Goal: Obtain resource: Download file/media

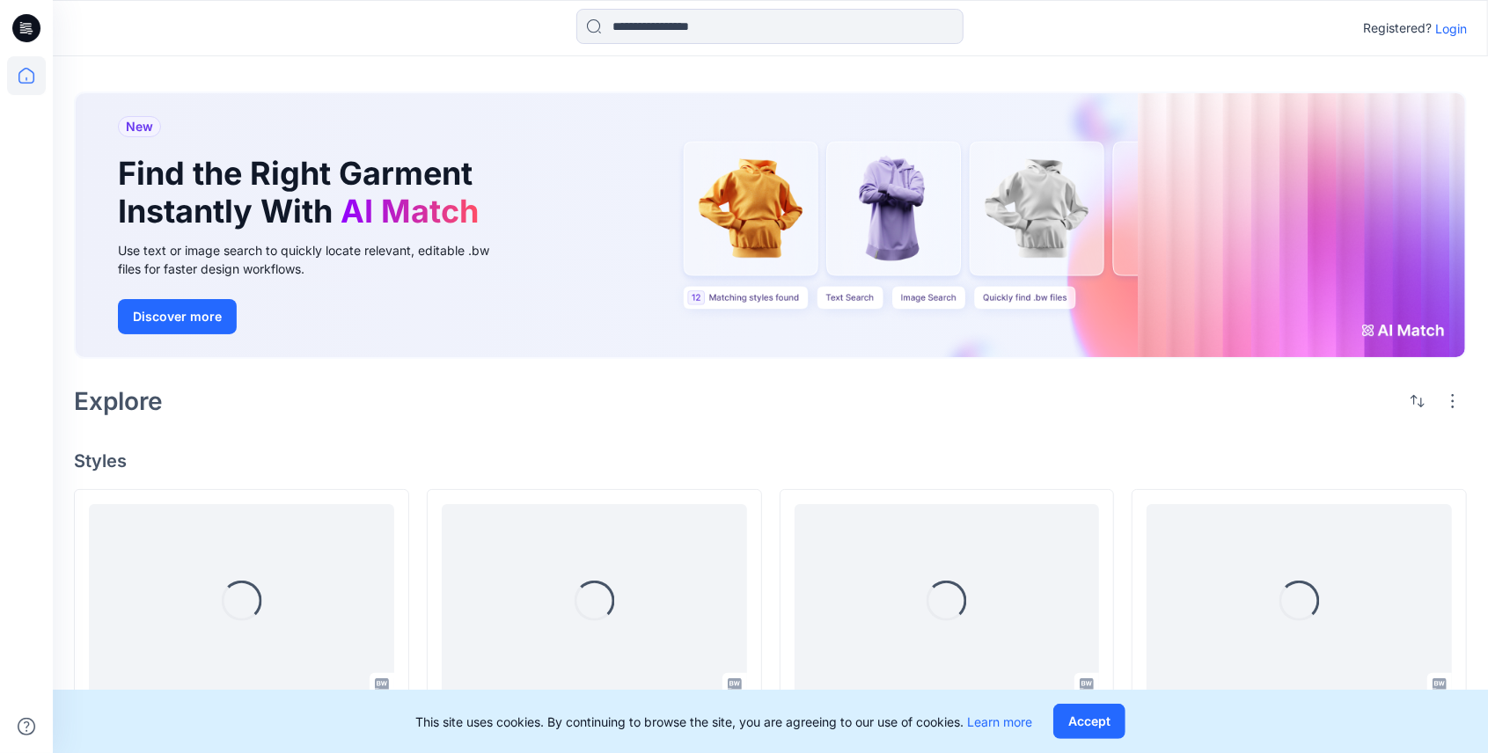
click at [741, 48] on div "Registered? Login" at bounding box center [770, 28] width 1435 height 56
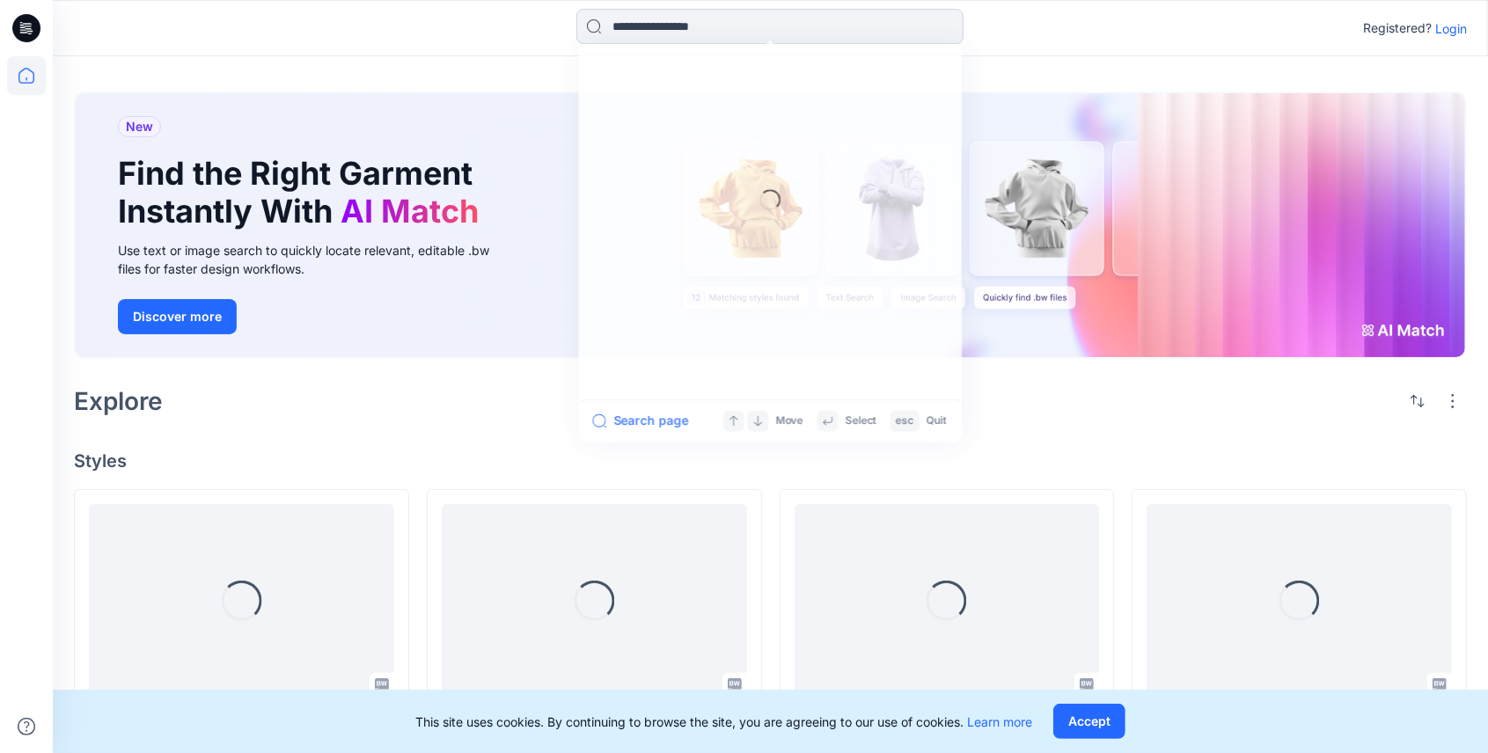
click at [743, 33] on input at bounding box center [769, 26] width 387 height 35
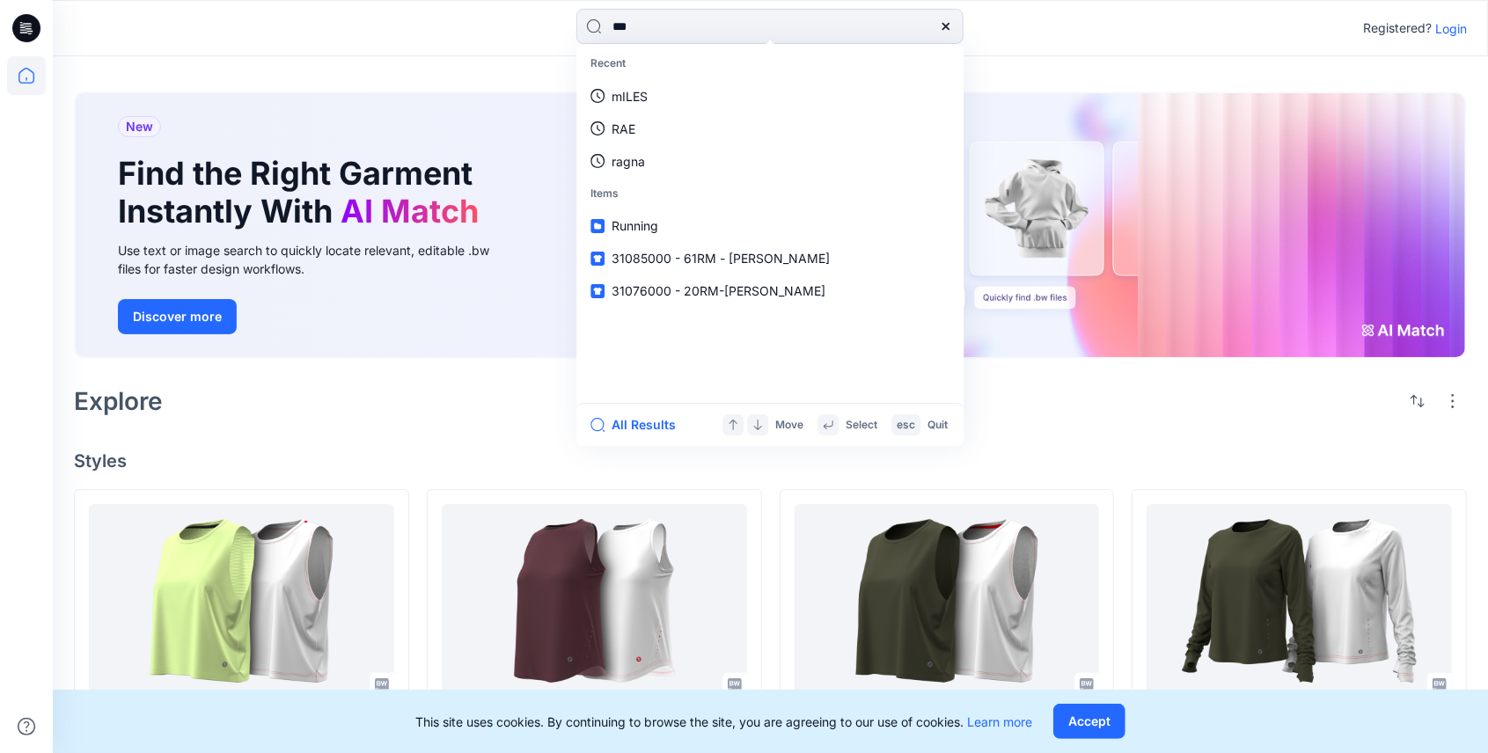
type input "****"
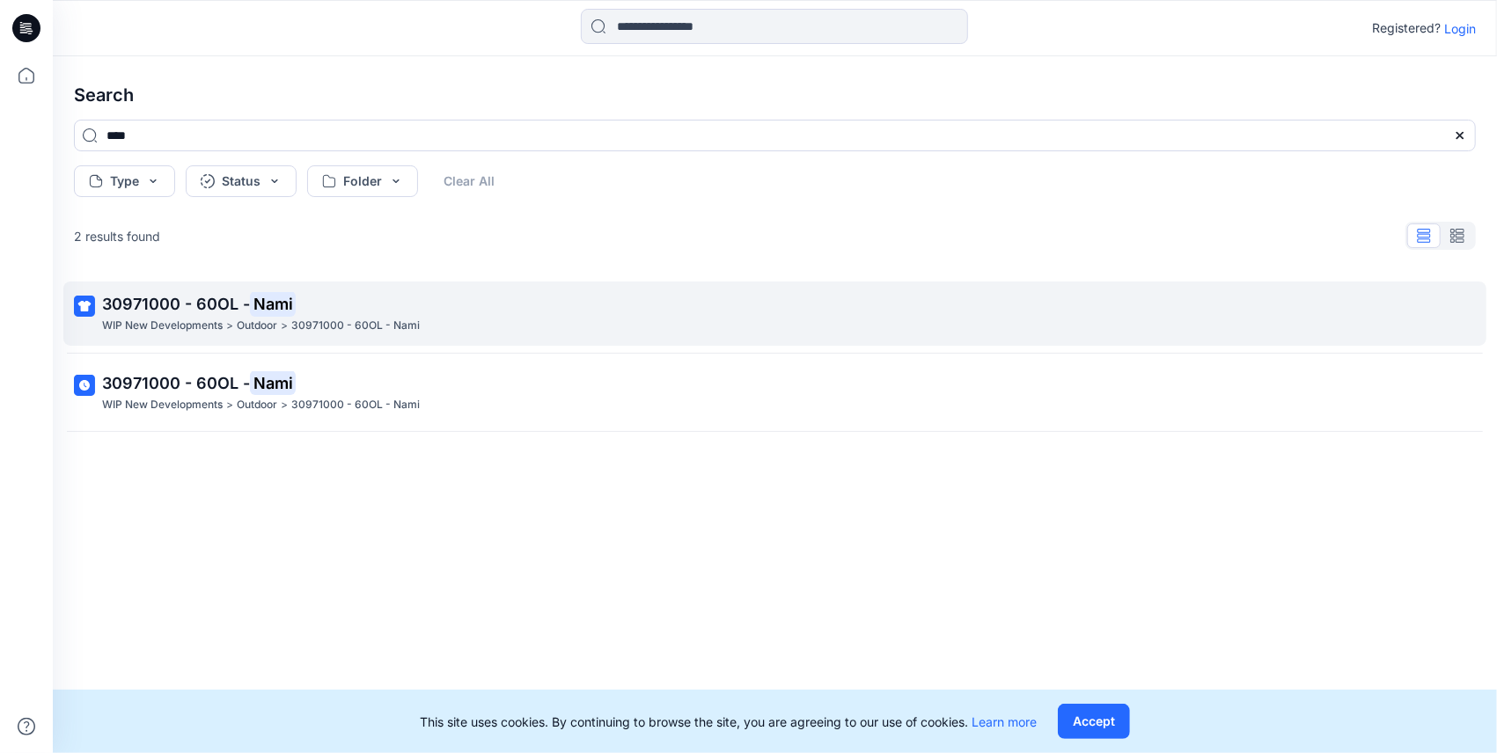
click at [248, 323] on p "Outdoor" at bounding box center [257, 326] width 40 height 18
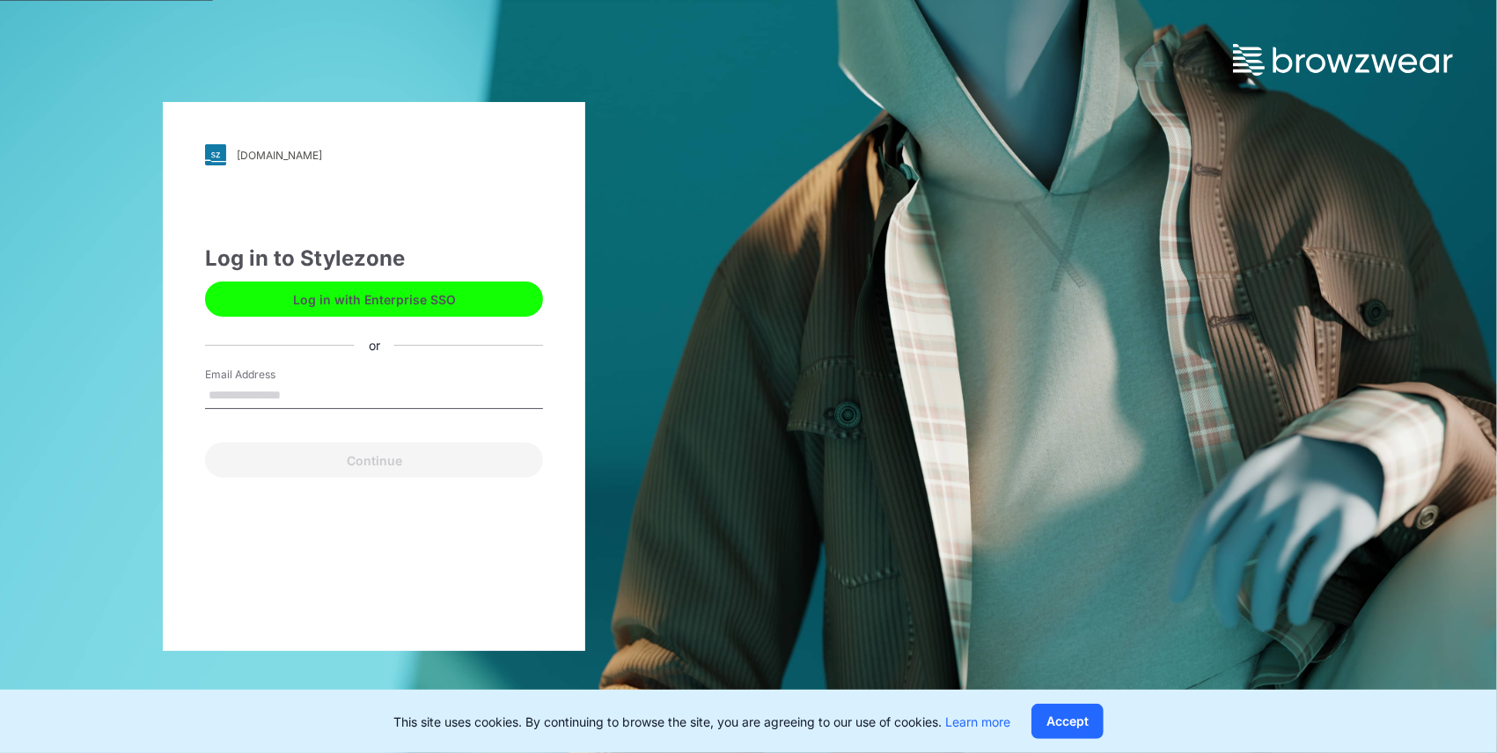
click at [236, 378] on label "Email Address" at bounding box center [266, 375] width 123 height 16
click at [236, 383] on input "Email Address" at bounding box center [374, 396] width 338 height 26
click at [236, 391] on input "Email Address" at bounding box center [374, 396] width 338 height 26
type input "**********"
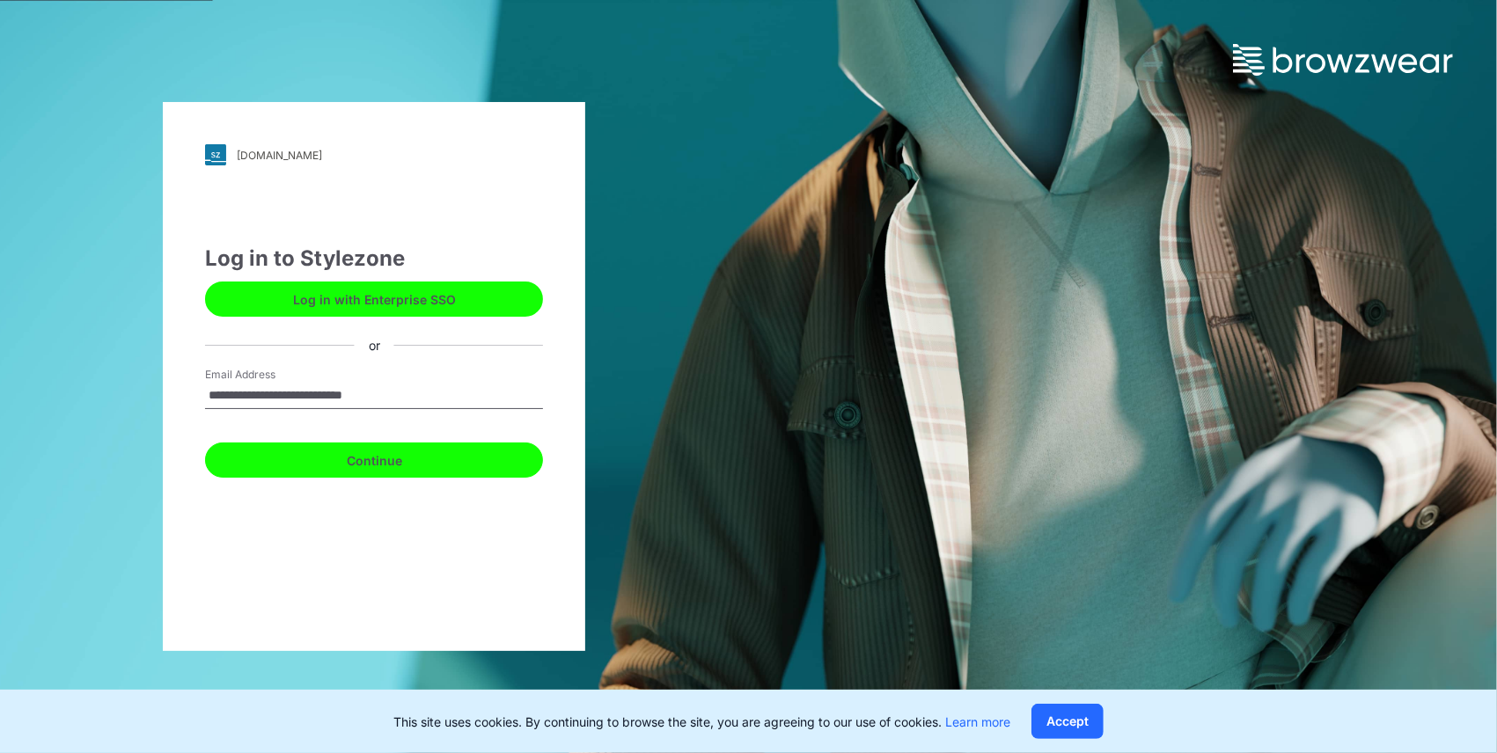
click at [291, 461] on button "Continue" at bounding box center [374, 460] width 338 height 35
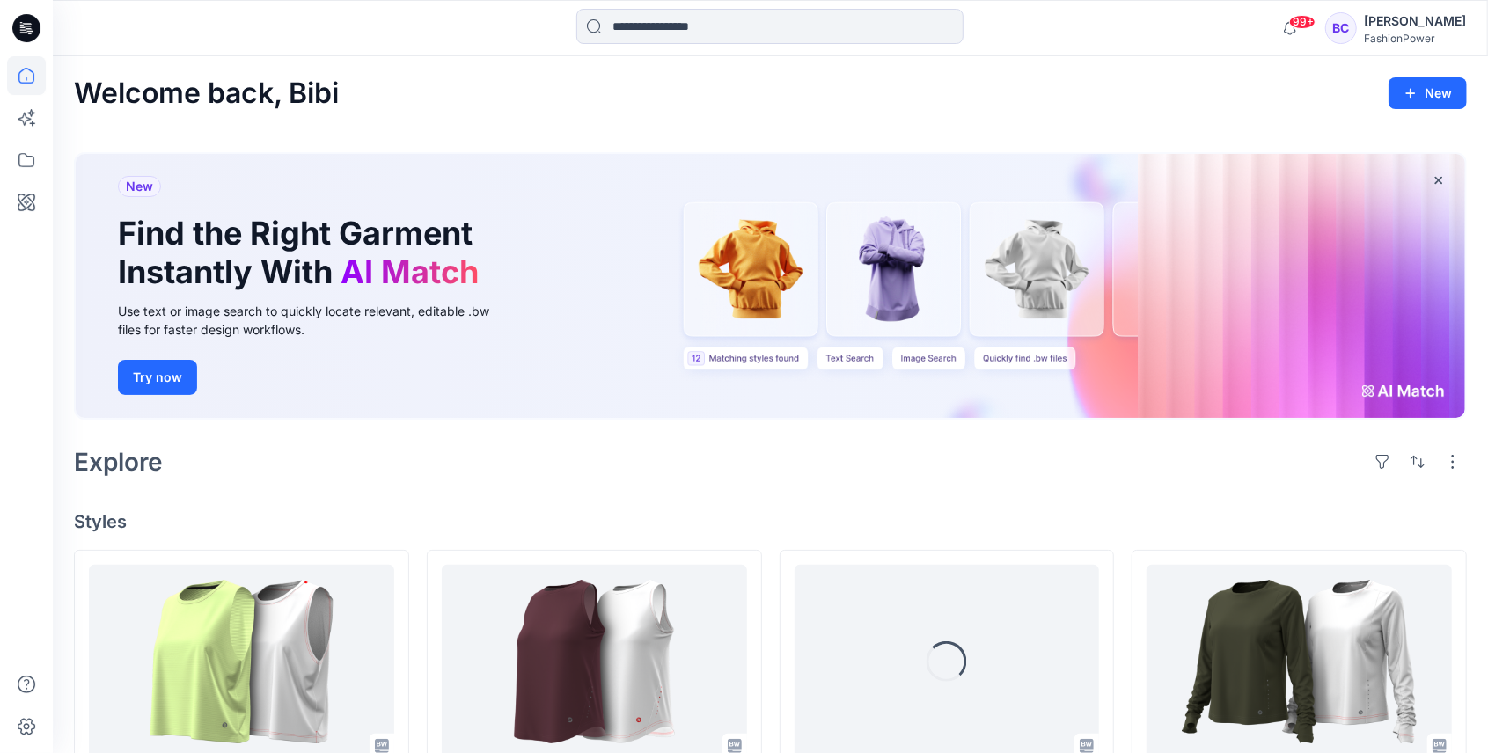
scroll to position [234, 0]
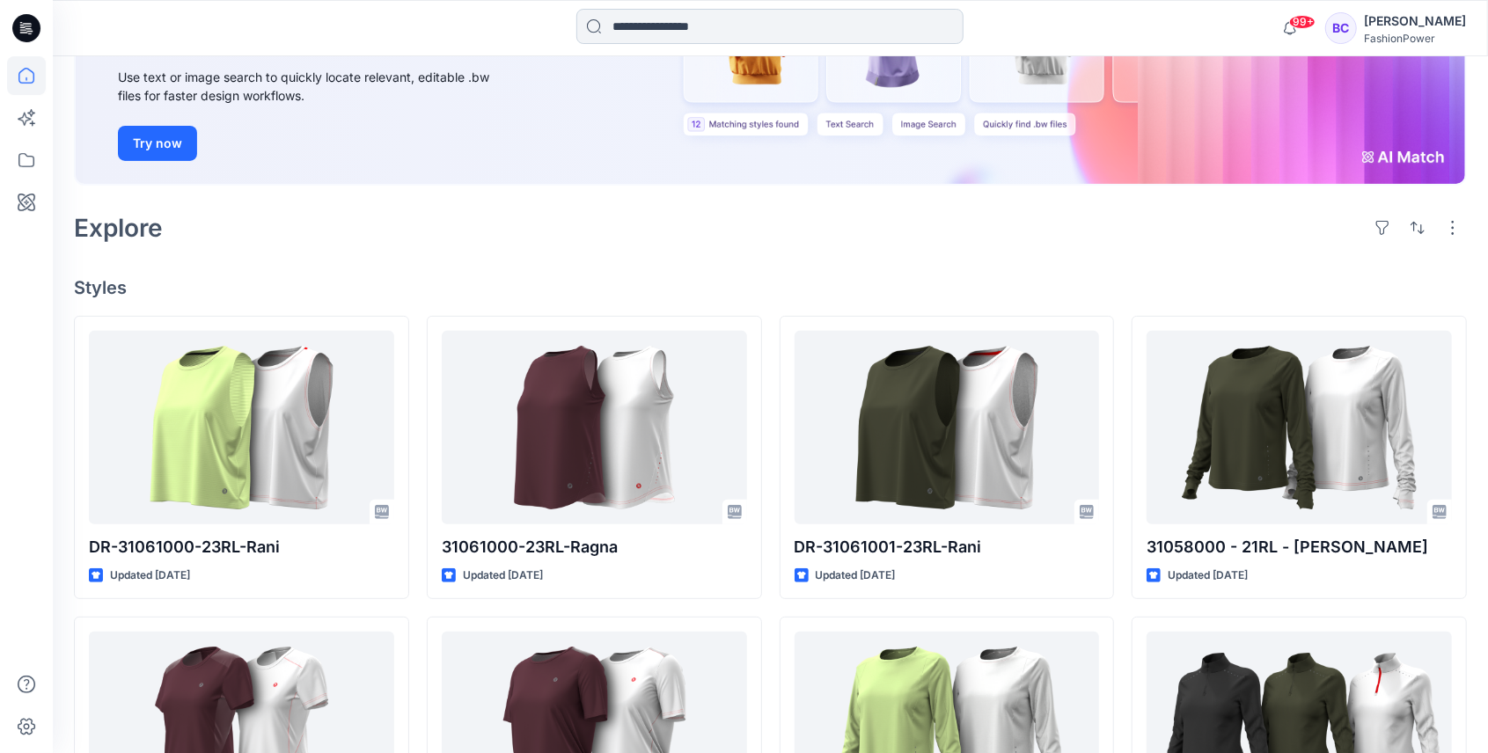
click at [686, 26] on input at bounding box center [769, 26] width 387 height 35
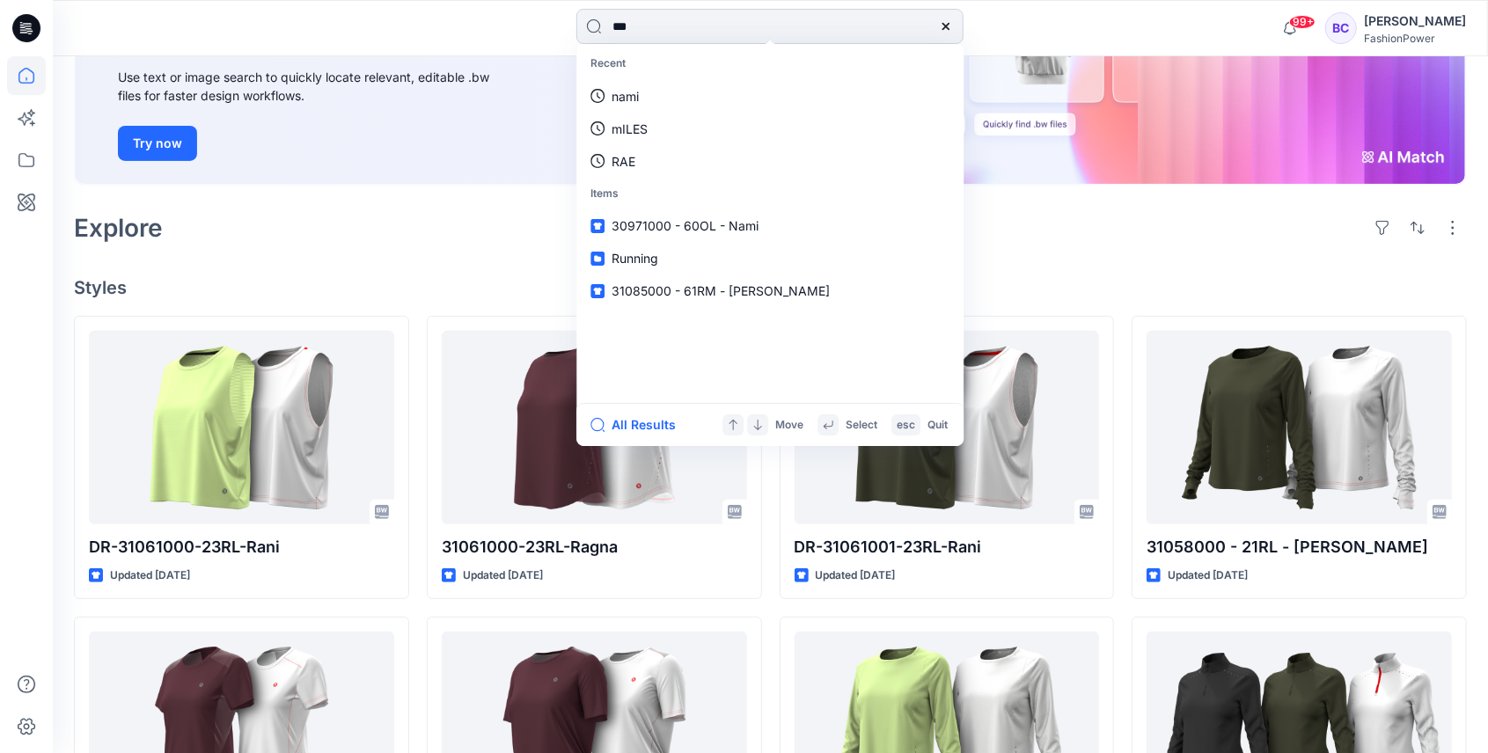
type input "****"
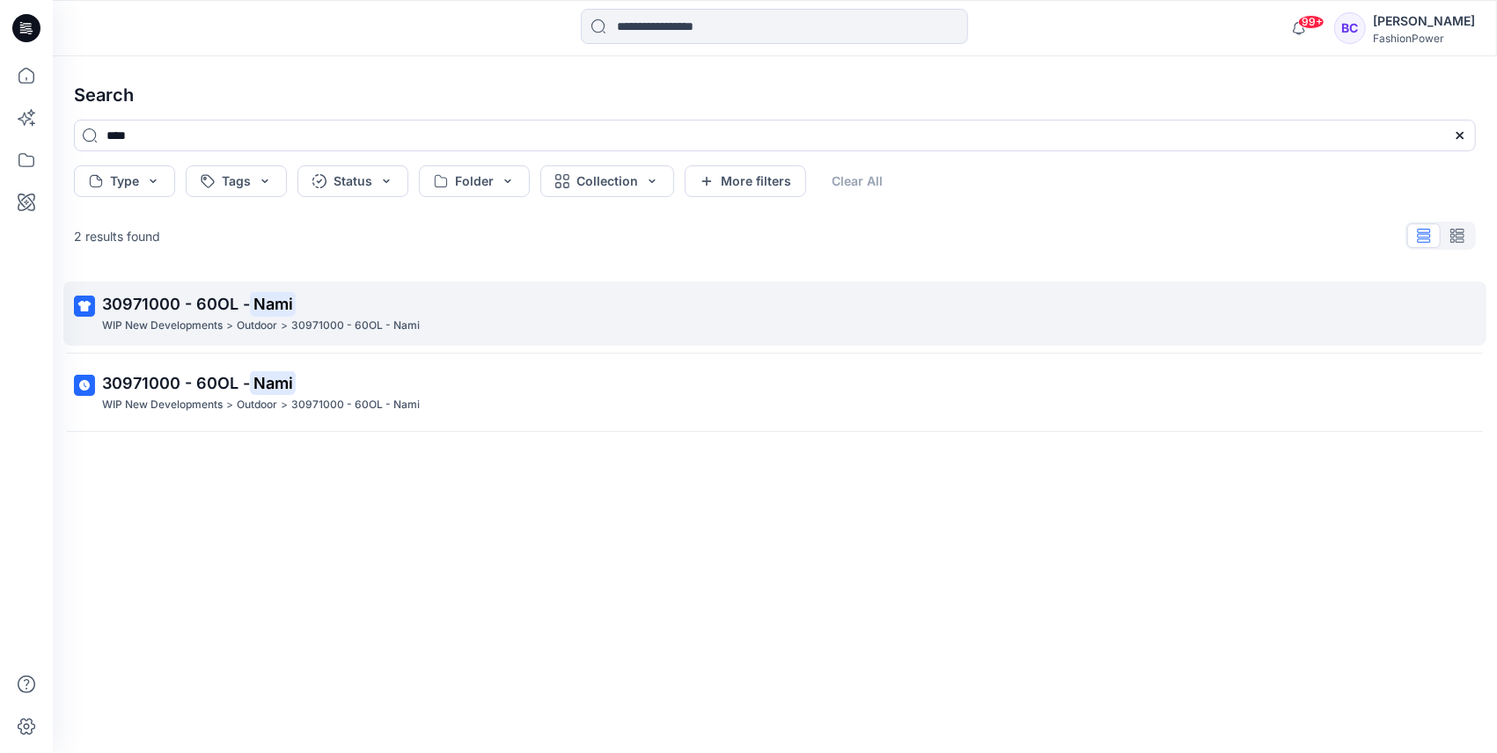
click at [319, 302] on p "30971000 - 60OL - Nami" at bounding box center [773, 304] width 1342 height 25
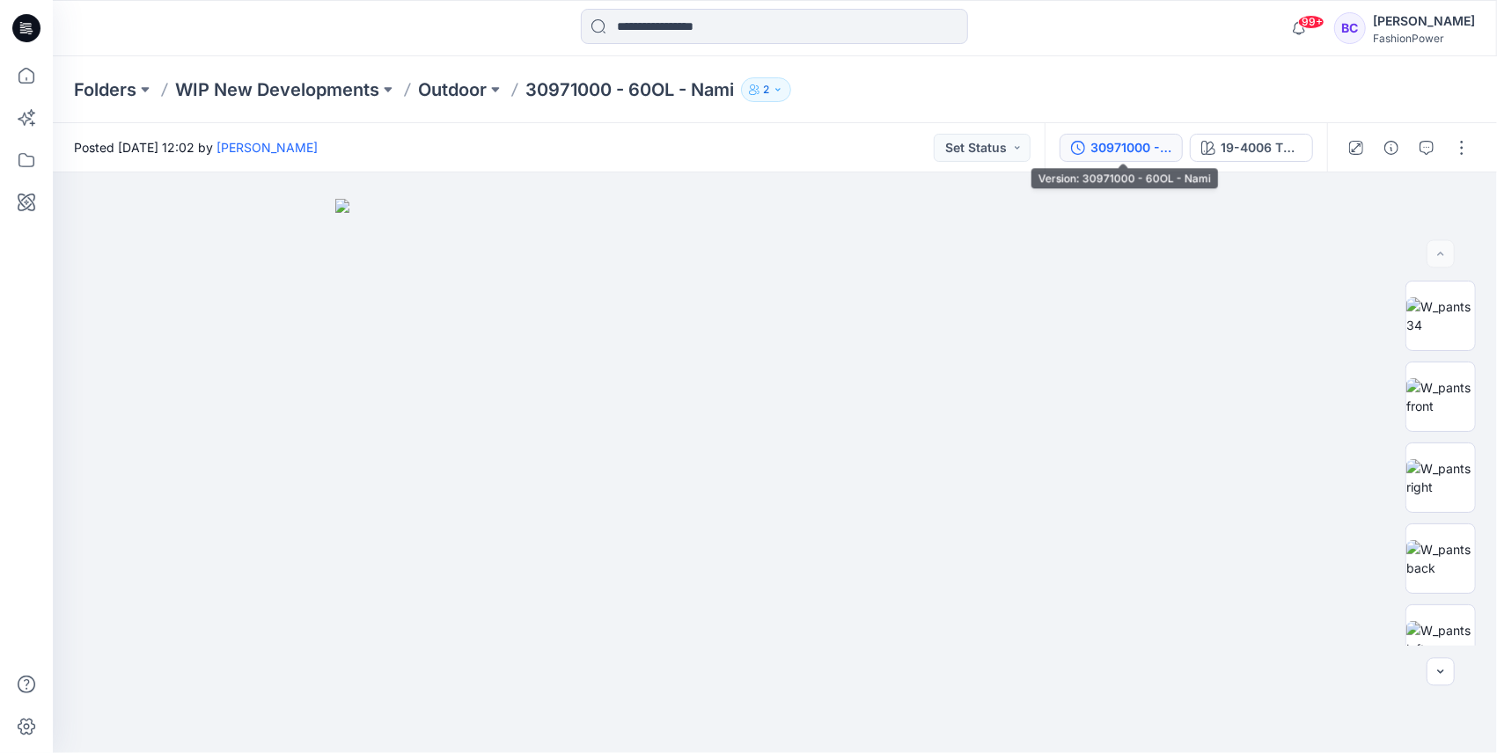
click at [1071, 141] on button "30971000 - 60OL - Nami" at bounding box center [1121, 148] width 123 height 28
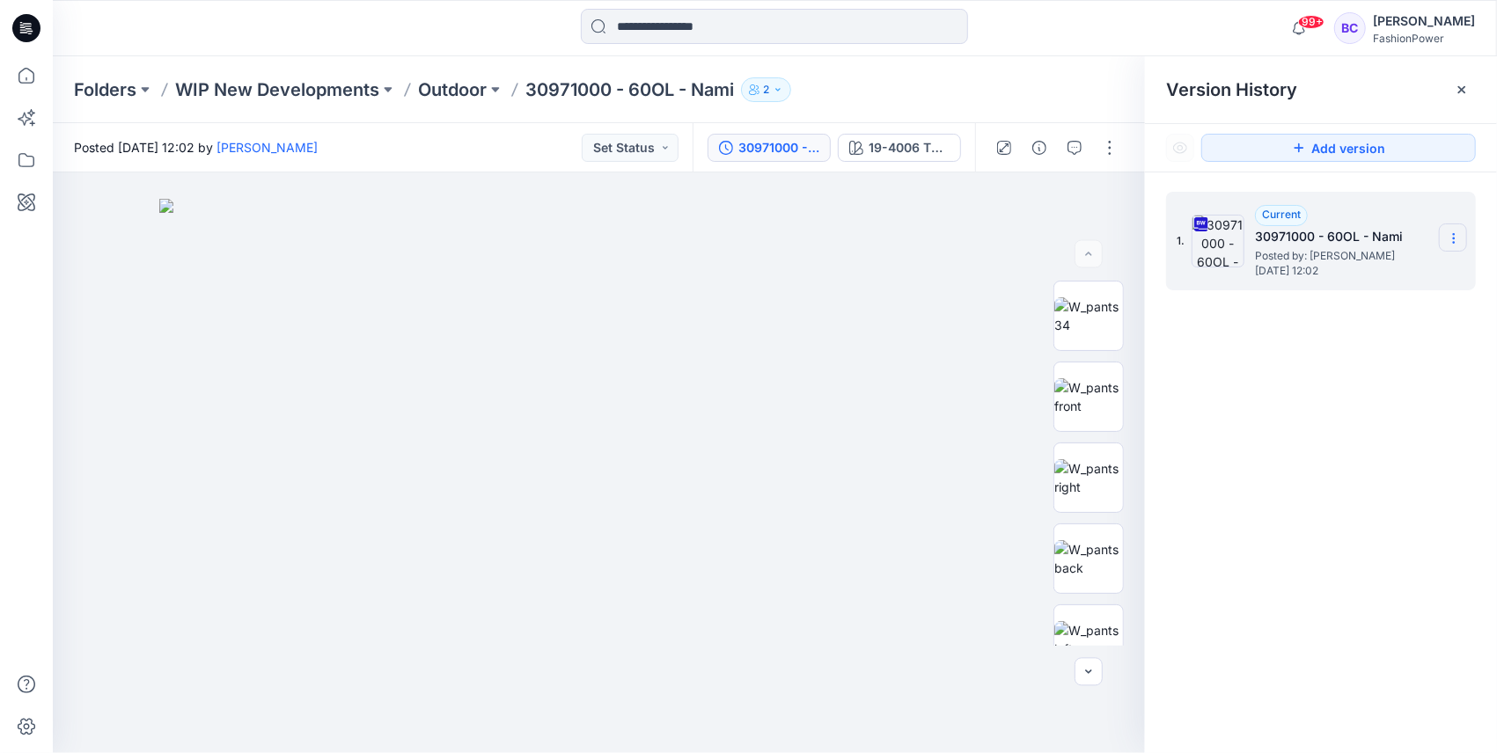
click at [1447, 233] on icon at bounding box center [1454, 238] width 14 height 14
click at [1406, 275] on span "Download Source BW File" at bounding box center [1365, 272] width 148 height 21
drag, startPoint x: 871, startPoint y: 755, endPoint x: 33, endPoint y: 77, distance: 1078.2
click at [33, 77] on icon at bounding box center [26, 76] width 16 height 16
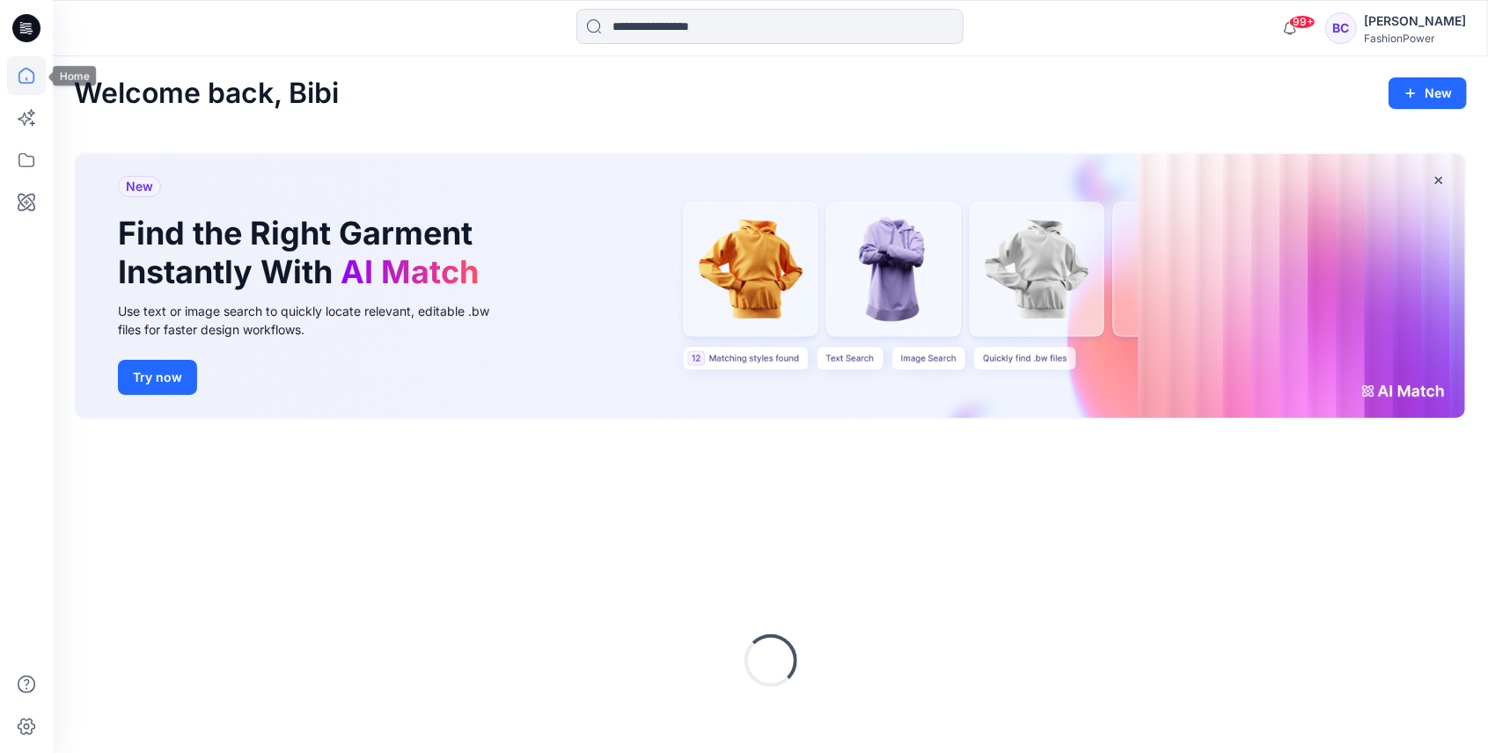
click at [33, 77] on icon at bounding box center [26, 76] width 16 height 16
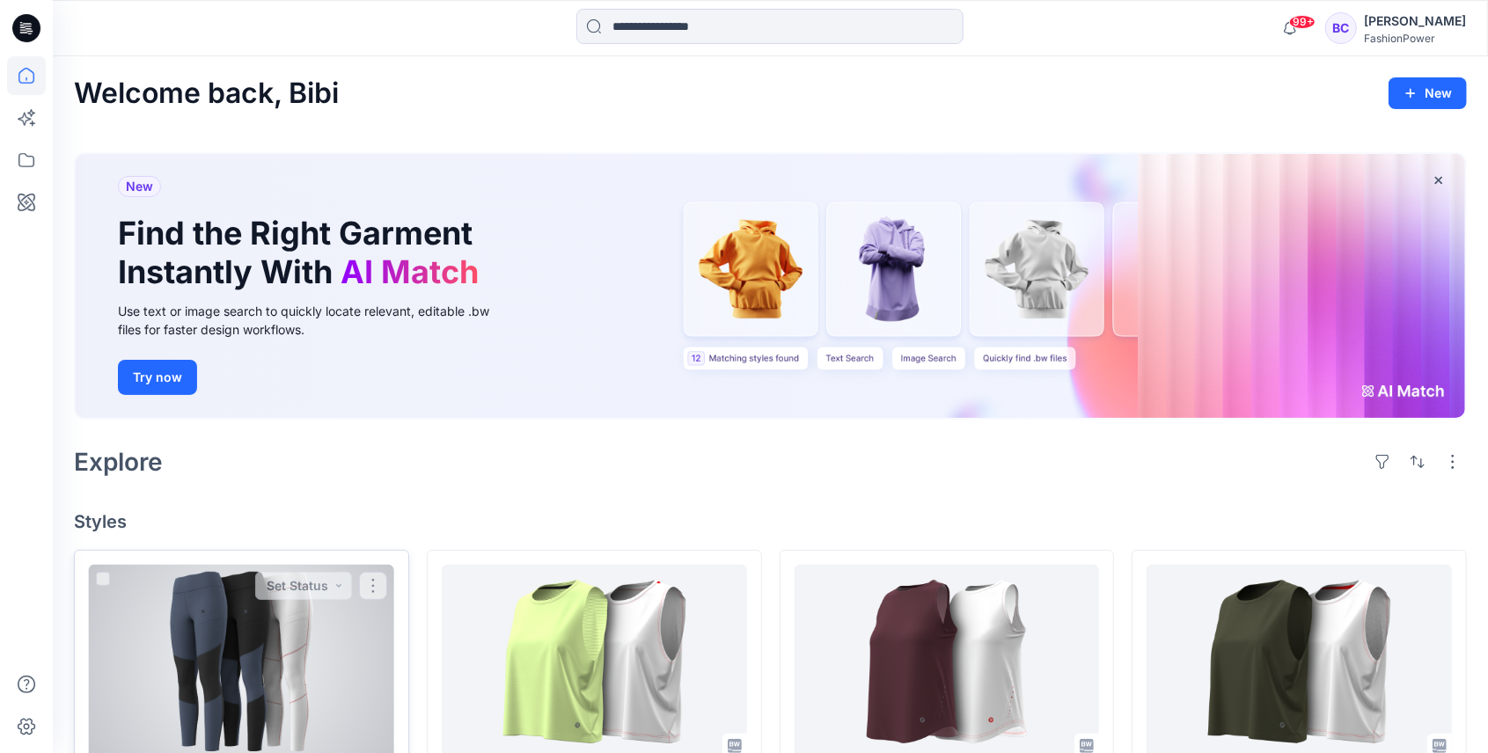
click at [272, 621] on div at bounding box center [241, 662] width 305 height 194
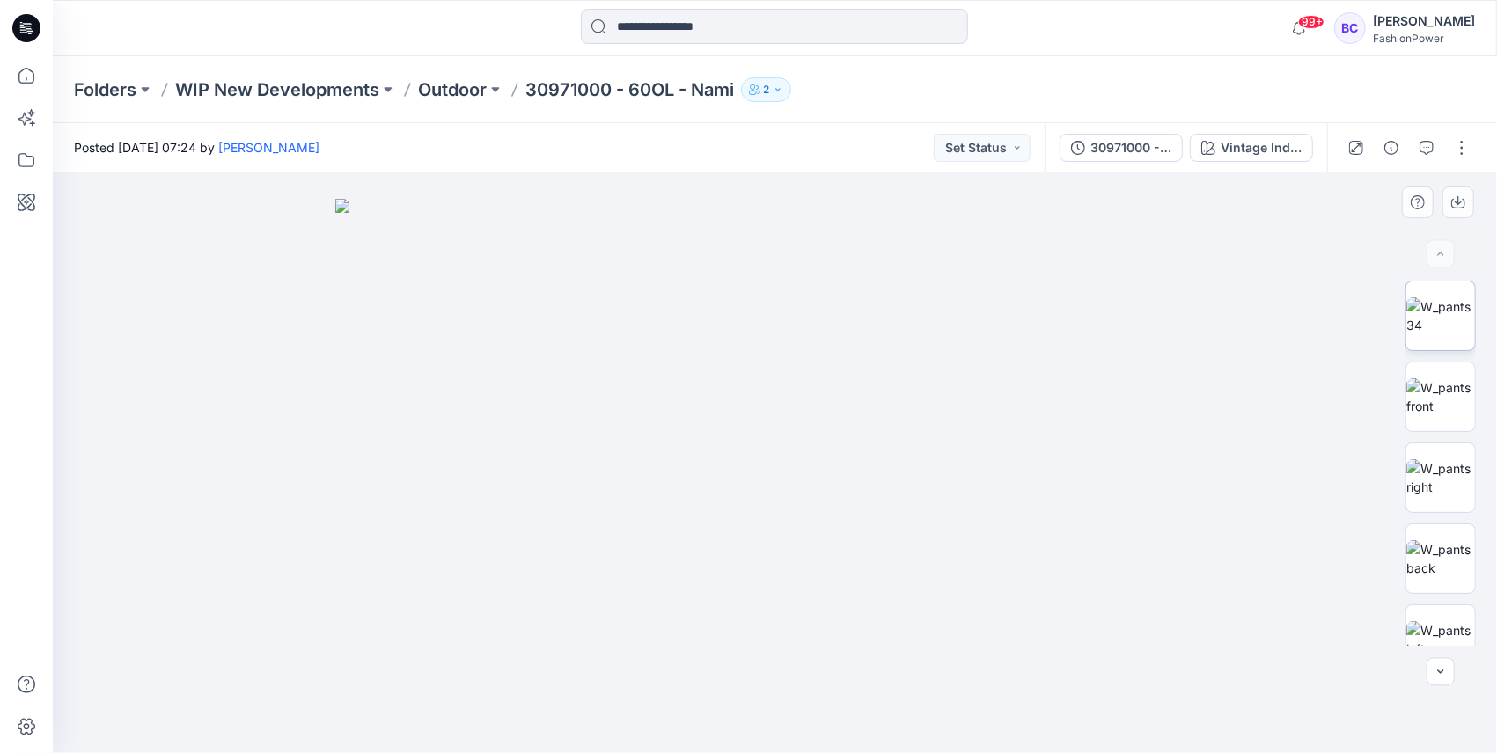
click at [1406, 312] on img at bounding box center [1440, 315] width 69 height 37
click at [1445, 315] on img at bounding box center [1440, 315] width 69 height 37
click at [1415, 407] on img at bounding box center [1440, 396] width 69 height 37
click at [1466, 190] on button "button" at bounding box center [1458, 203] width 32 height 32
click at [1433, 459] on img at bounding box center [1440, 477] width 69 height 37
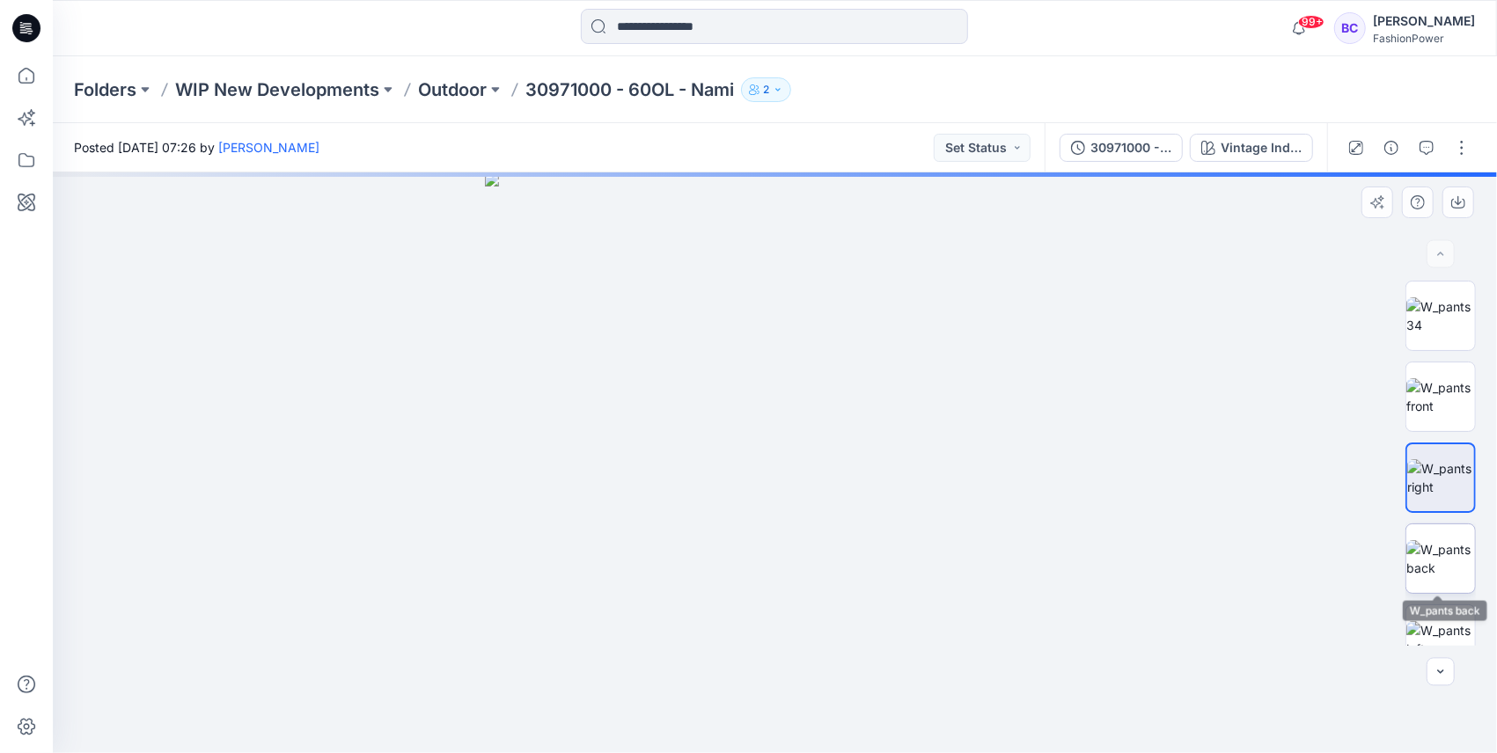
click at [1442, 553] on img at bounding box center [1440, 558] width 69 height 37
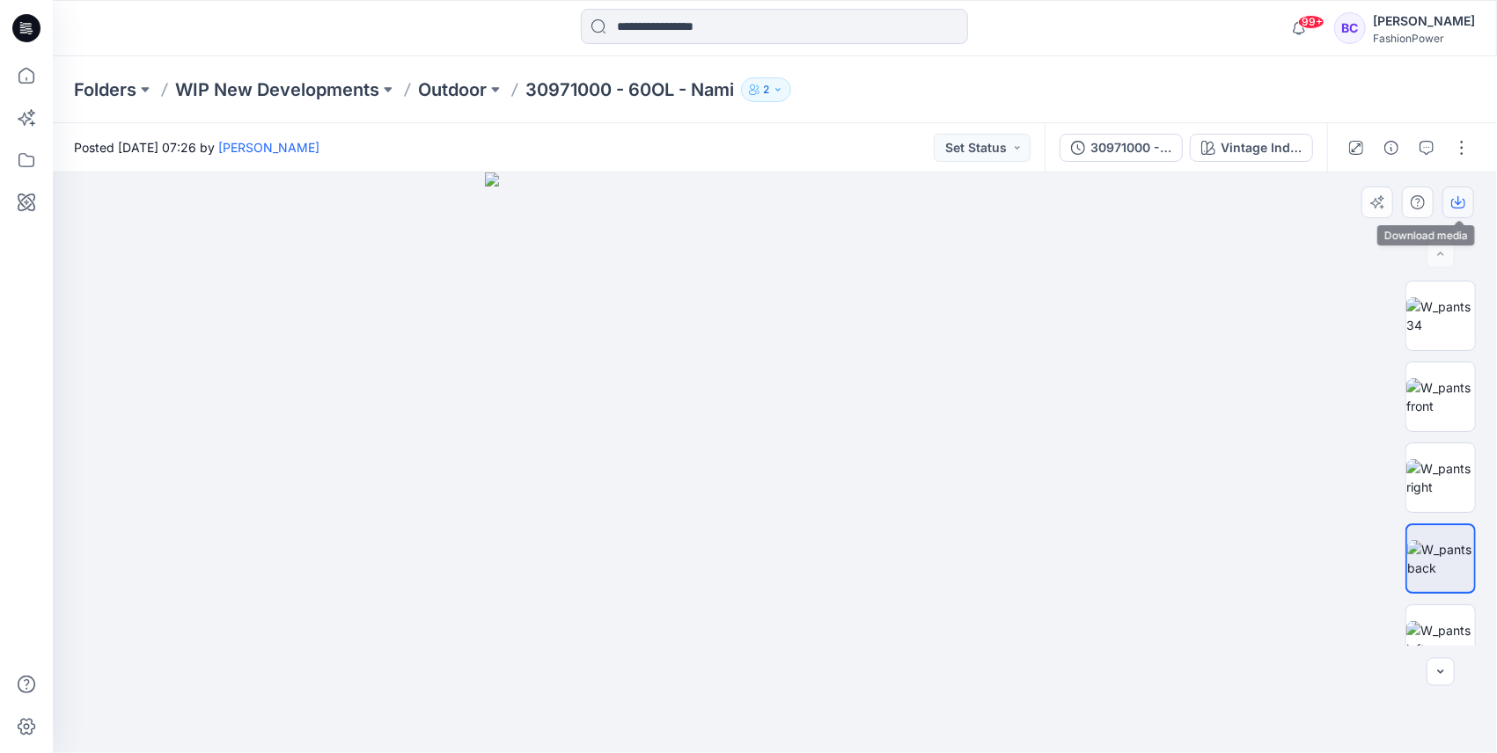
click at [1464, 202] on icon "button" at bounding box center [1458, 204] width 14 height 10
click at [1444, 621] on img at bounding box center [1440, 639] width 69 height 37
click at [1450, 203] on button "button" at bounding box center [1458, 203] width 32 height 32
click at [739, 241] on img at bounding box center [775, 462] width 581 height 581
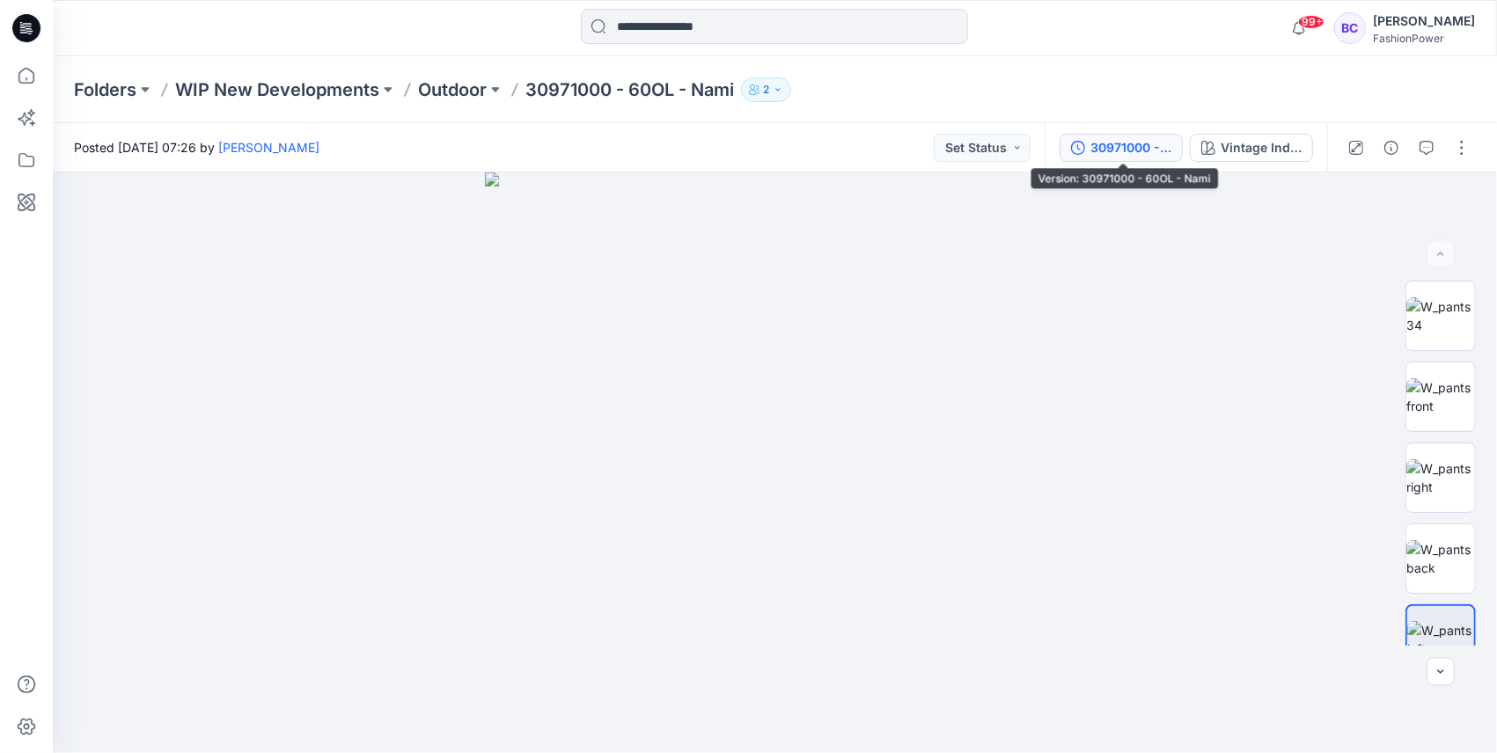
click at [1082, 151] on icon "button" at bounding box center [1078, 148] width 14 height 14
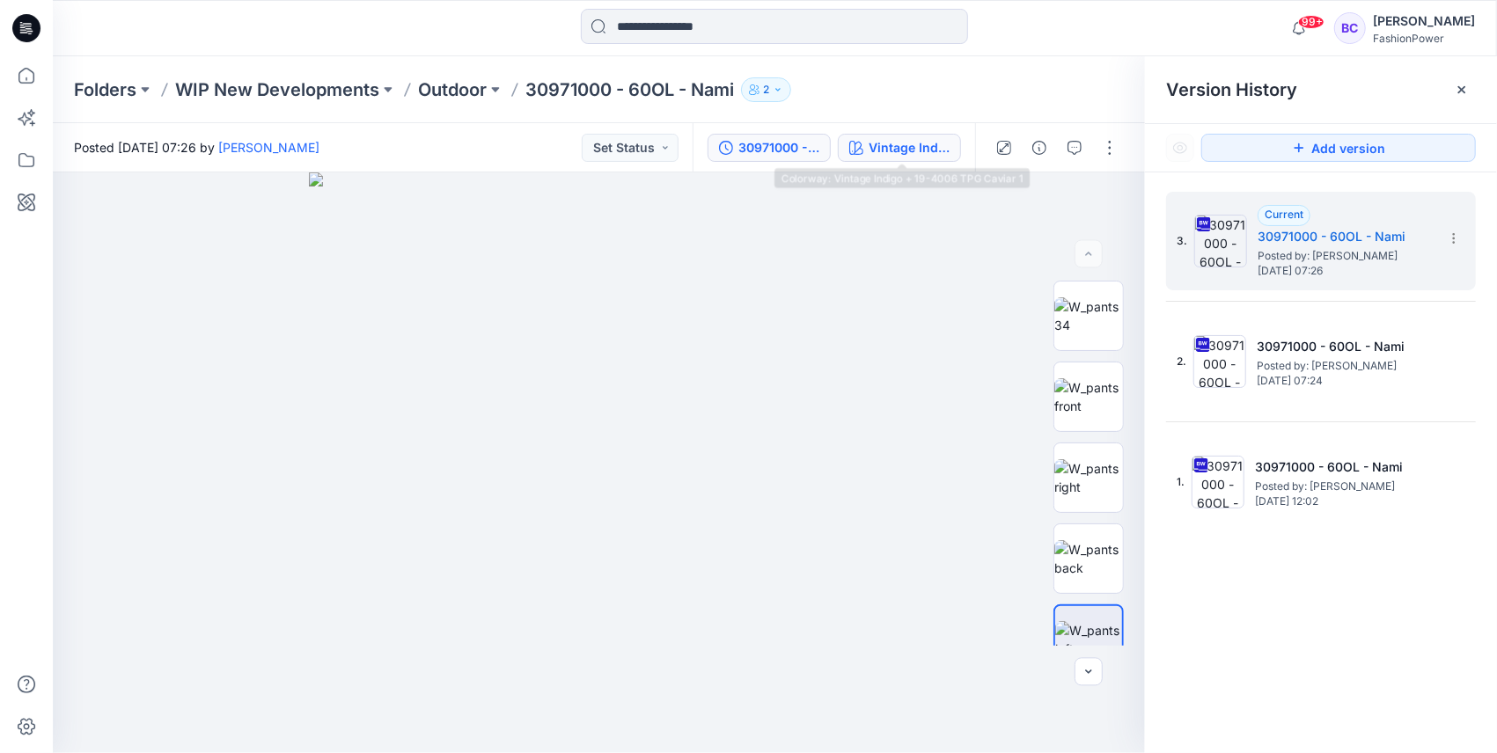
click at [918, 158] on button "Vintage Indigo + 19-4006 TPG Caviar 1" at bounding box center [899, 148] width 123 height 28
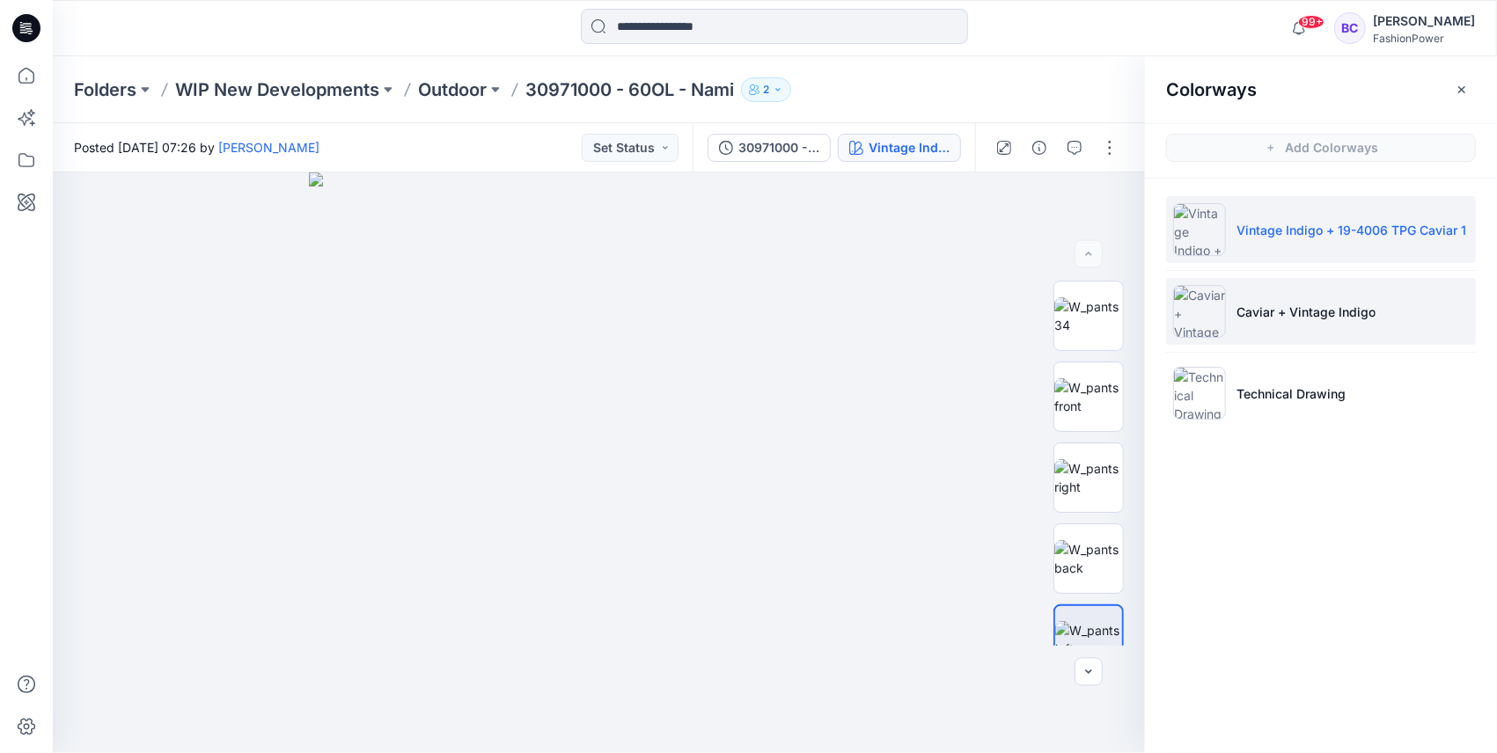
click at [1357, 308] on p "Caviar + Vintage Indigo" at bounding box center [1306, 312] width 139 height 18
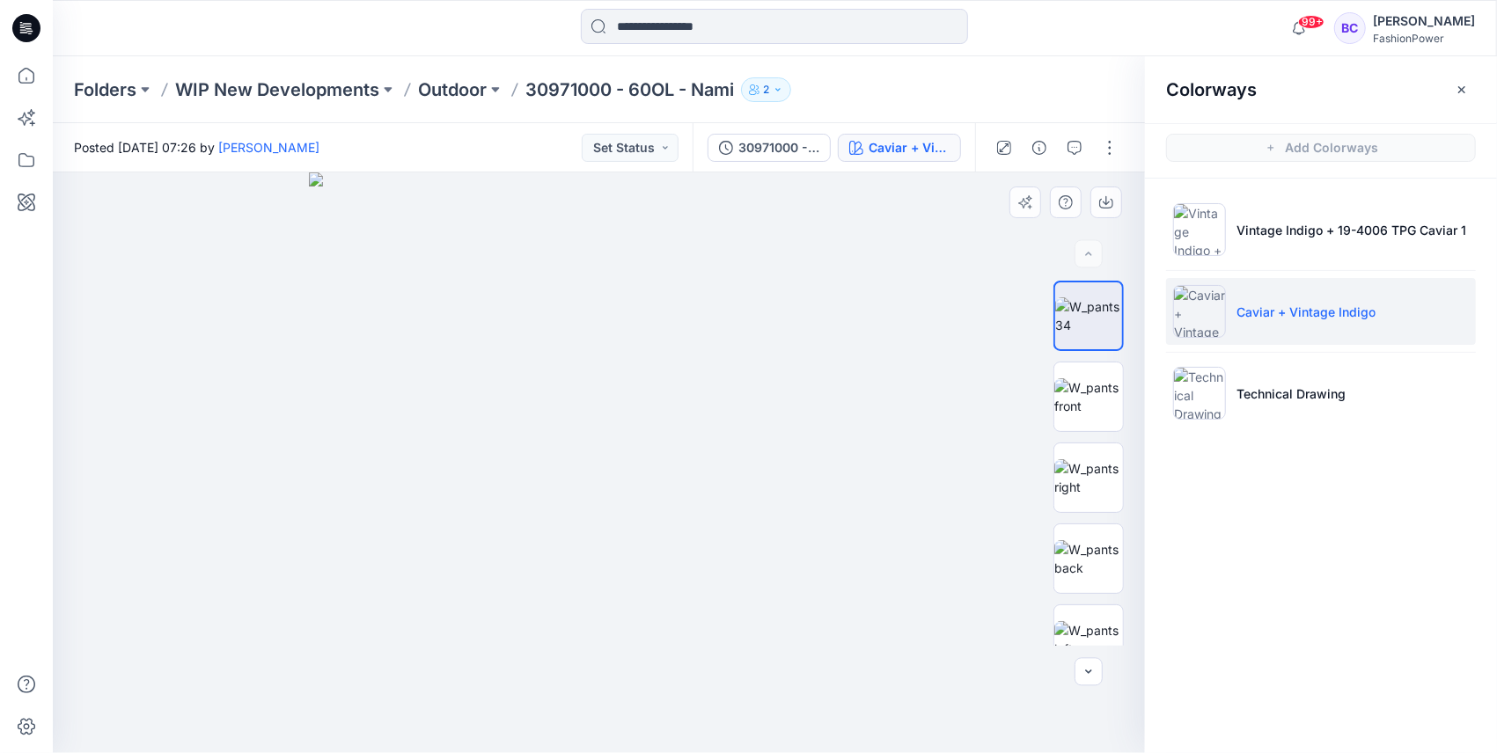
click at [891, 286] on div at bounding box center [599, 462] width 1092 height 581
drag, startPoint x: 1105, startPoint y: 400, endPoint x: 1109, endPoint y: 298, distance: 102.2
click at [1105, 401] on img at bounding box center [1088, 396] width 69 height 37
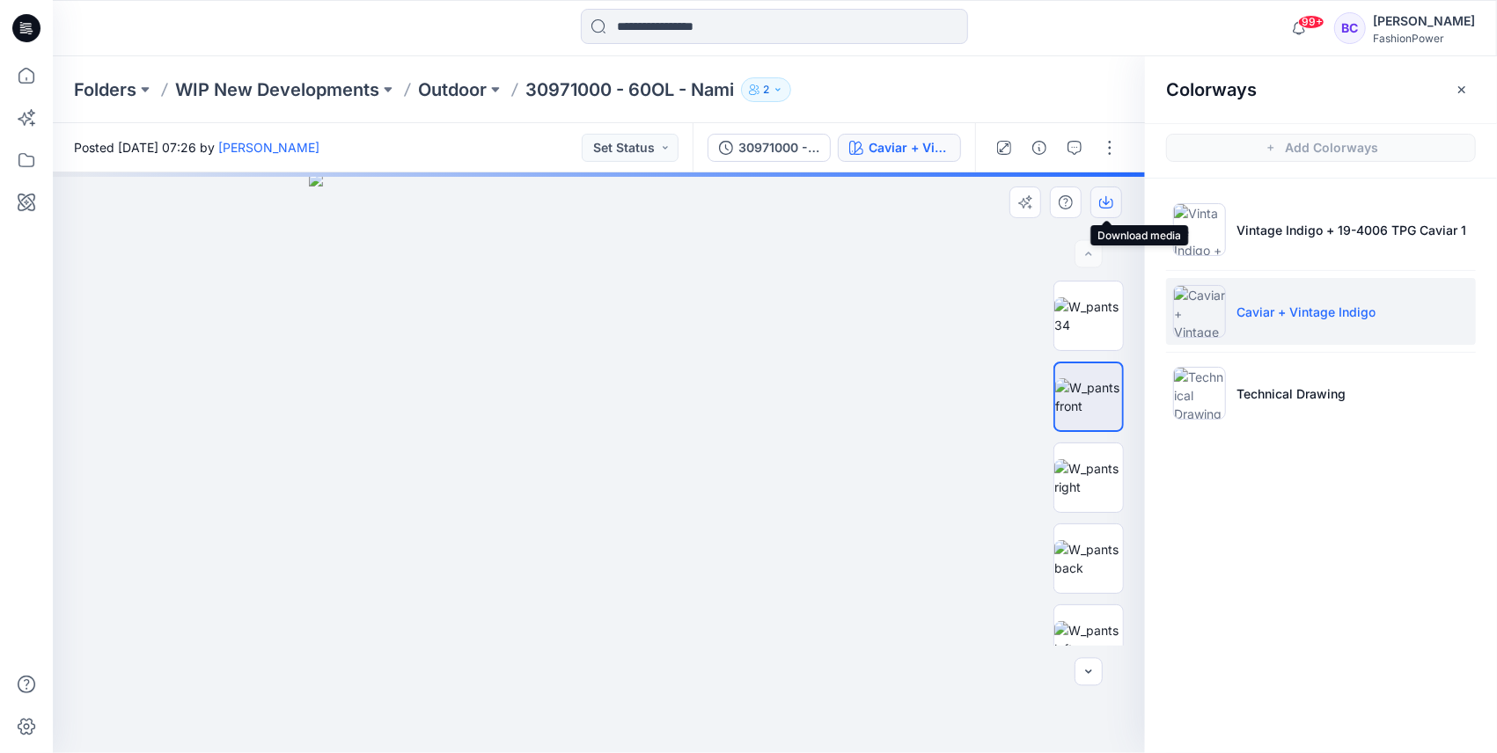
click at [1098, 198] on button "button" at bounding box center [1106, 203] width 32 height 32
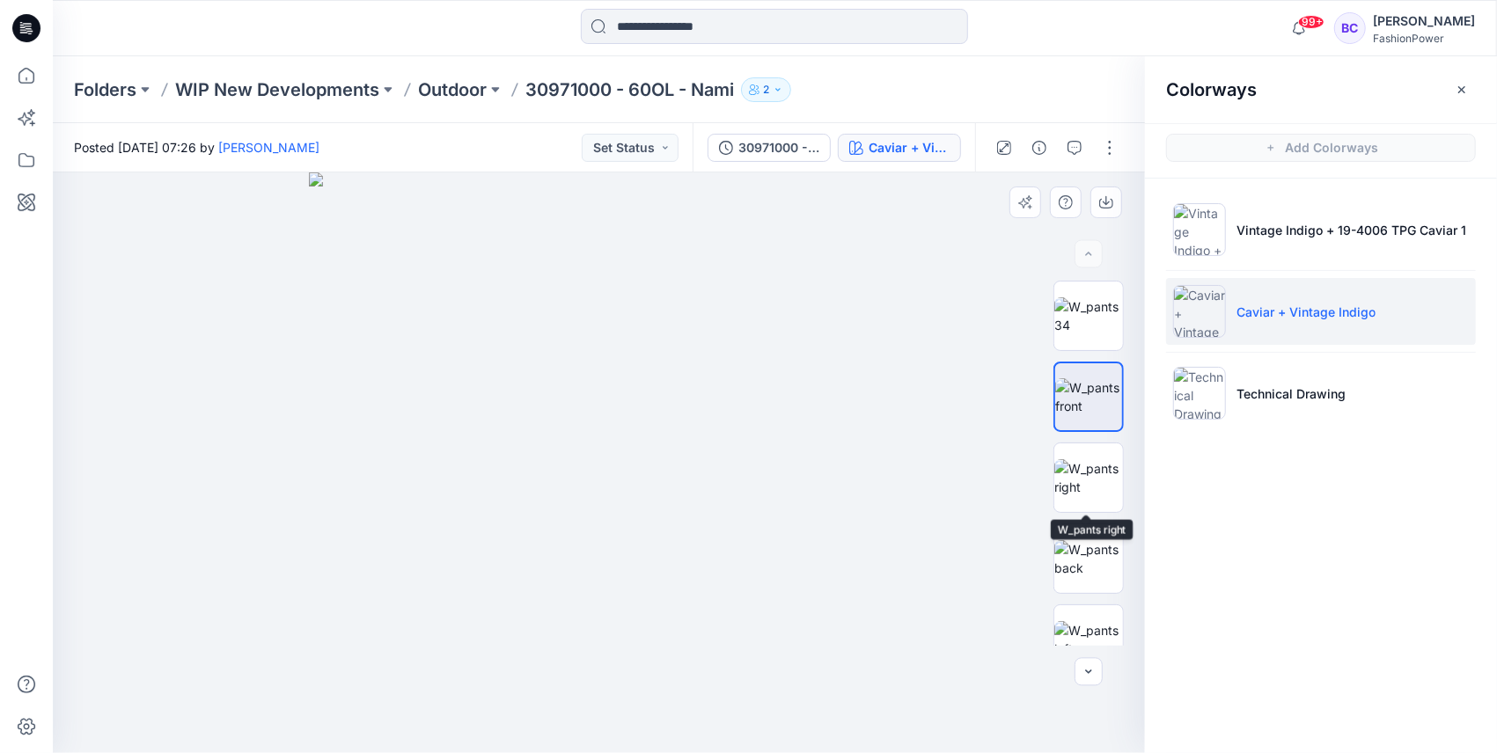
click at [1039, 468] on div at bounding box center [1088, 463] width 113 height 365
click at [1077, 553] on img at bounding box center [1088, 558] width 69 height 37
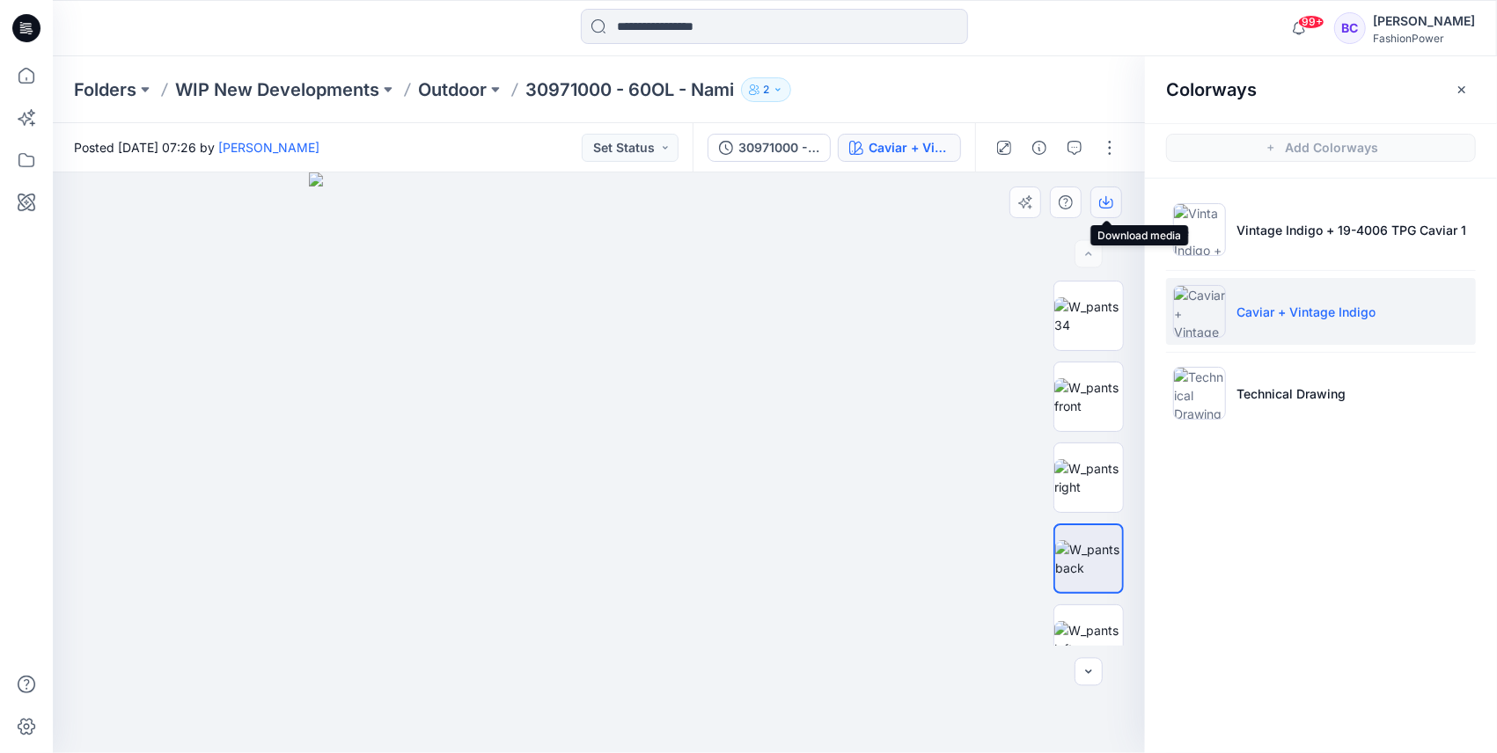
click at [1116, 199] on button "button" at bounding box center [1106, 203] width 32 height 32
drag, startPoint x: 601, startPoint y: 609, endPoint x: 634, endPoint y: 262, distance: 348.3
click at [634, 262] on img at bounding box center [599, 222] width 1062 height 1062
drag, startPoint x: 564, startPoint y: 646, endPoint x: 605, endPoint y: 577, distance: 79.7
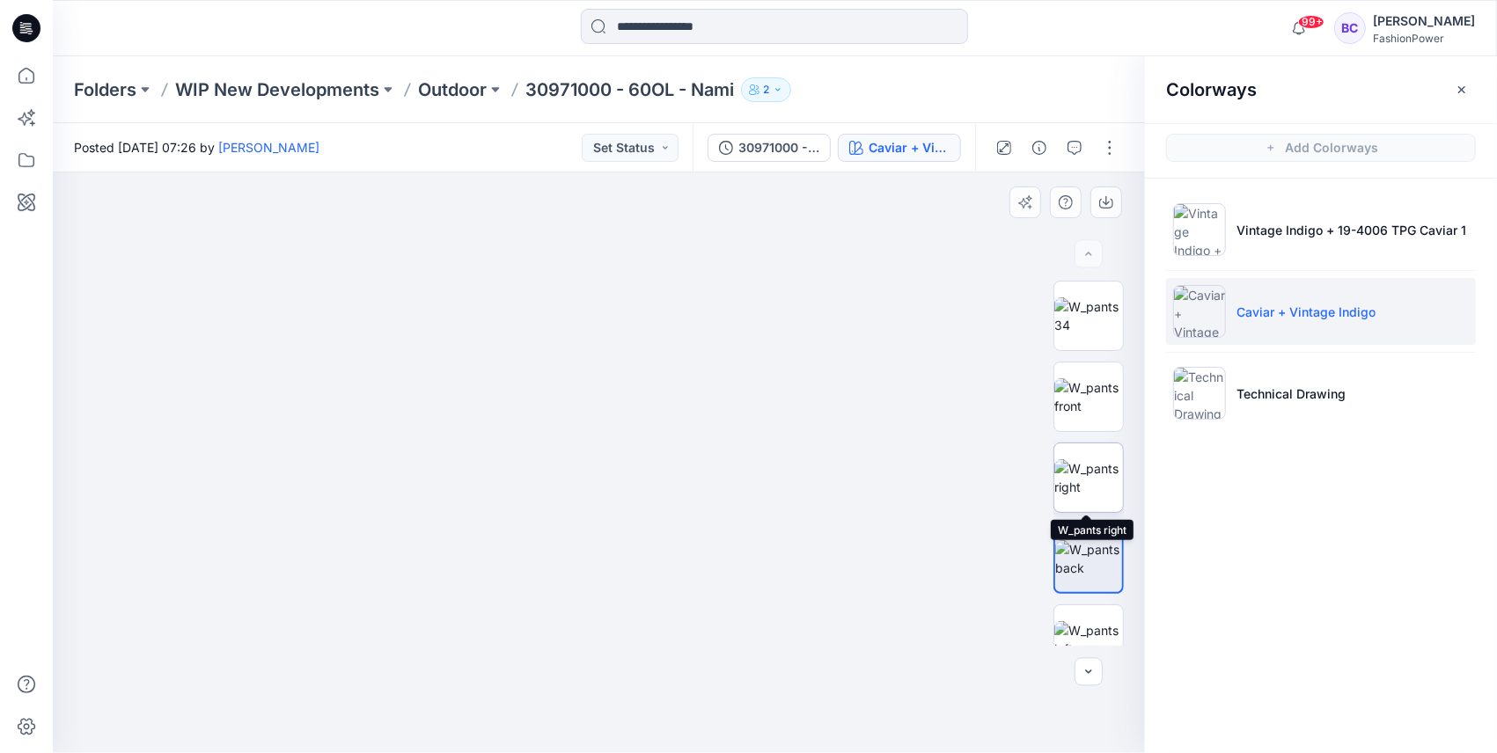
click at [1065, 481] on img at bounding box center [1088, 477] width 69 height 37
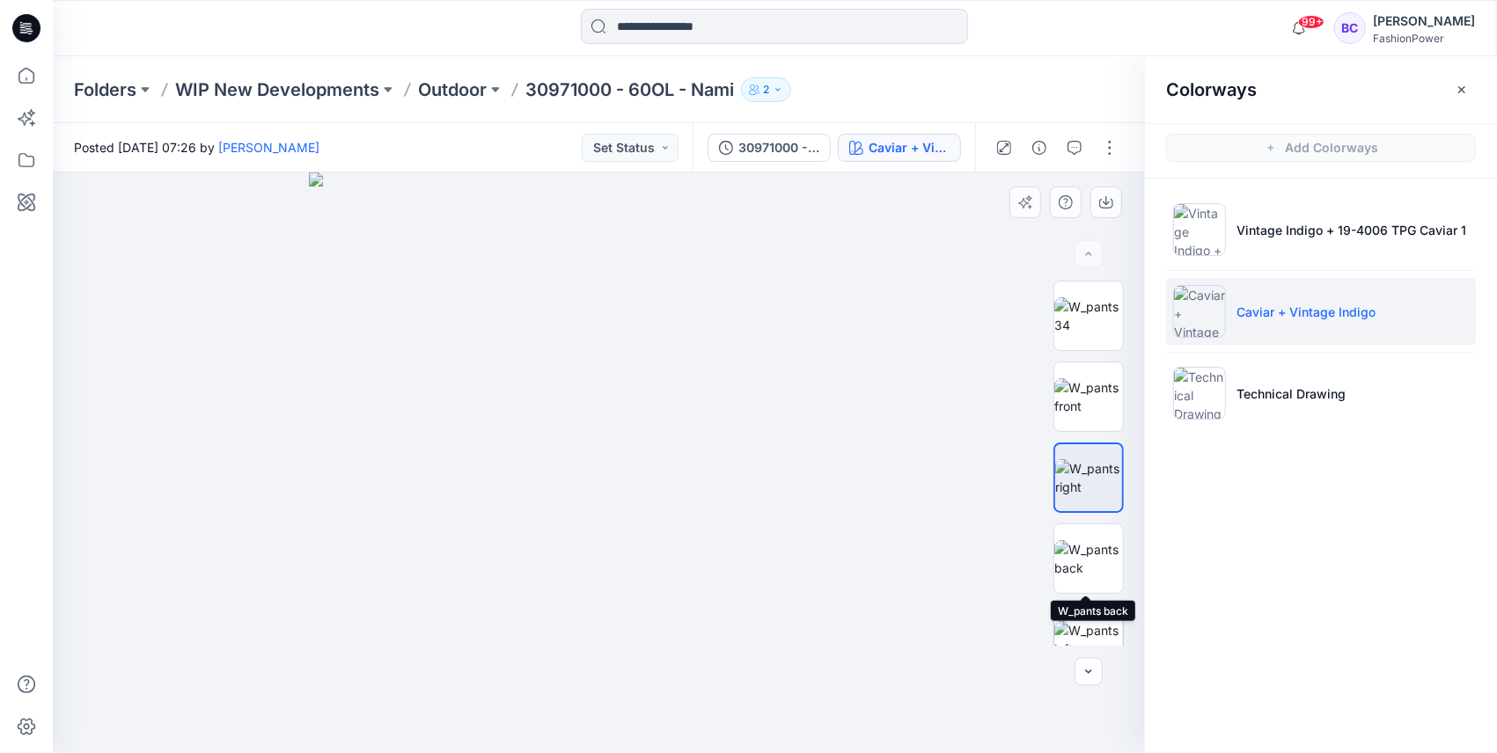
click at [1088, 621] on img at bounding box center [1088, 639] width 69 height 37
click at [1108, 202] on icon "button" at bounding box center [1106, 200] width 7 height 9
click at [706, 19] on input at bounding box center [774, 26] width 387 height 35
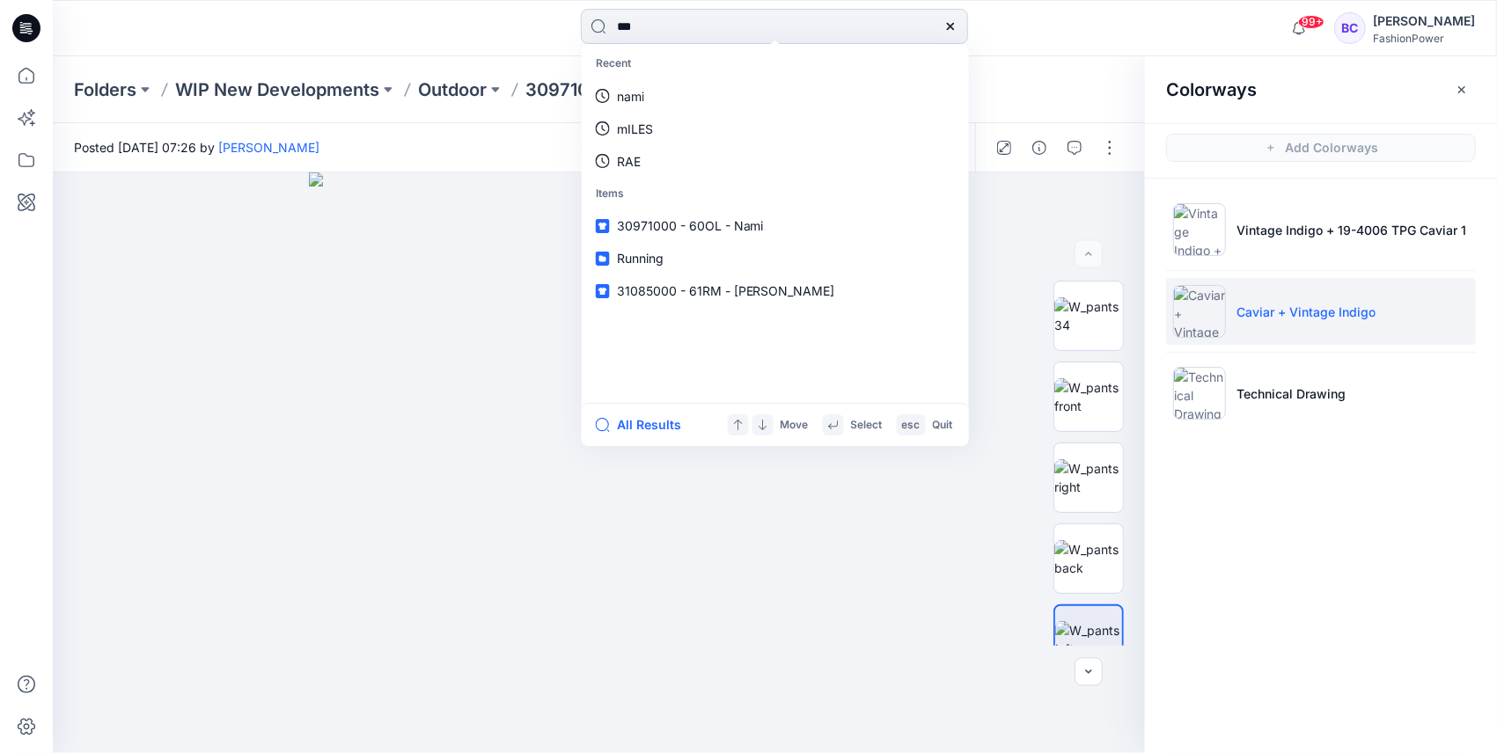
type input "****"
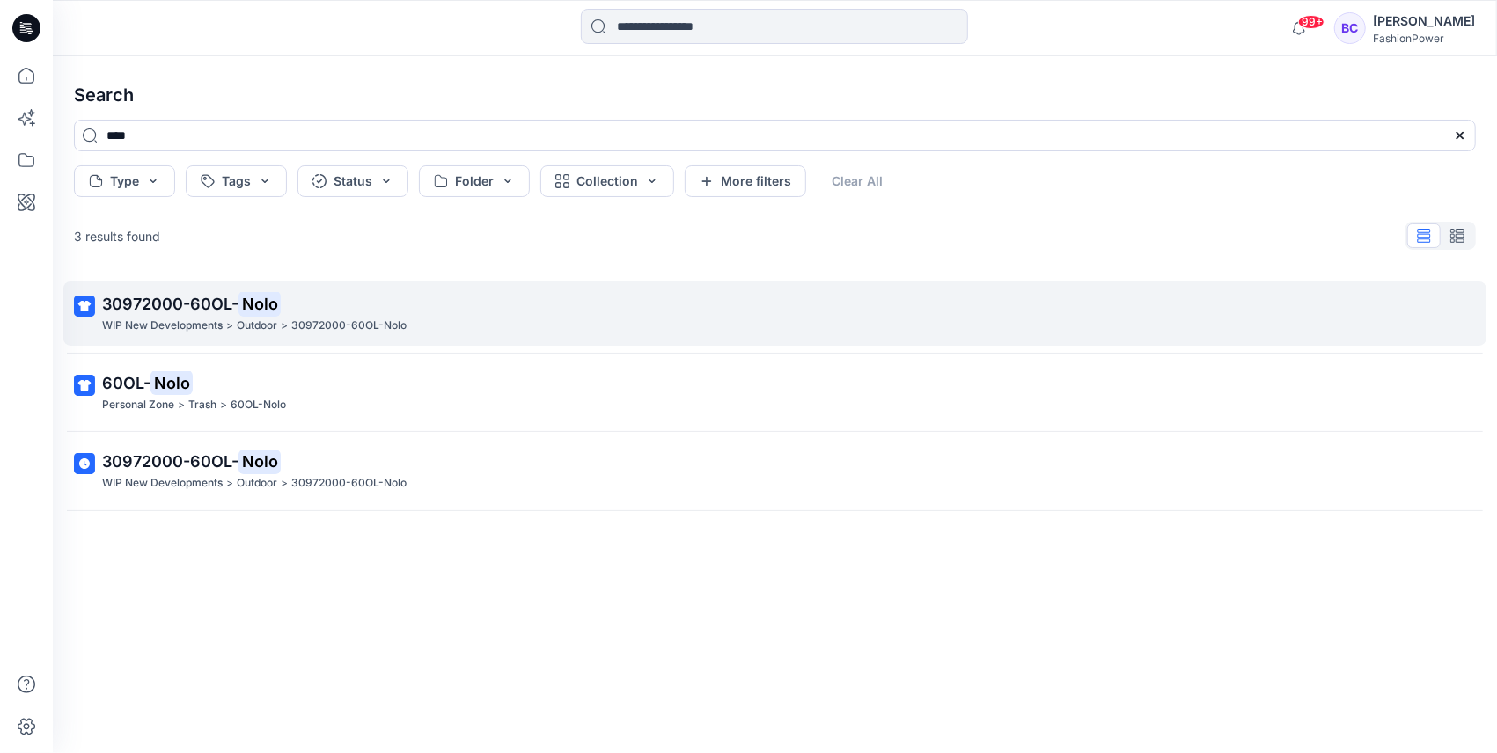
click at [356, 294] on p "30972000-60OL- Nolo" at bounding box center [773, 304] width 1342 height 25
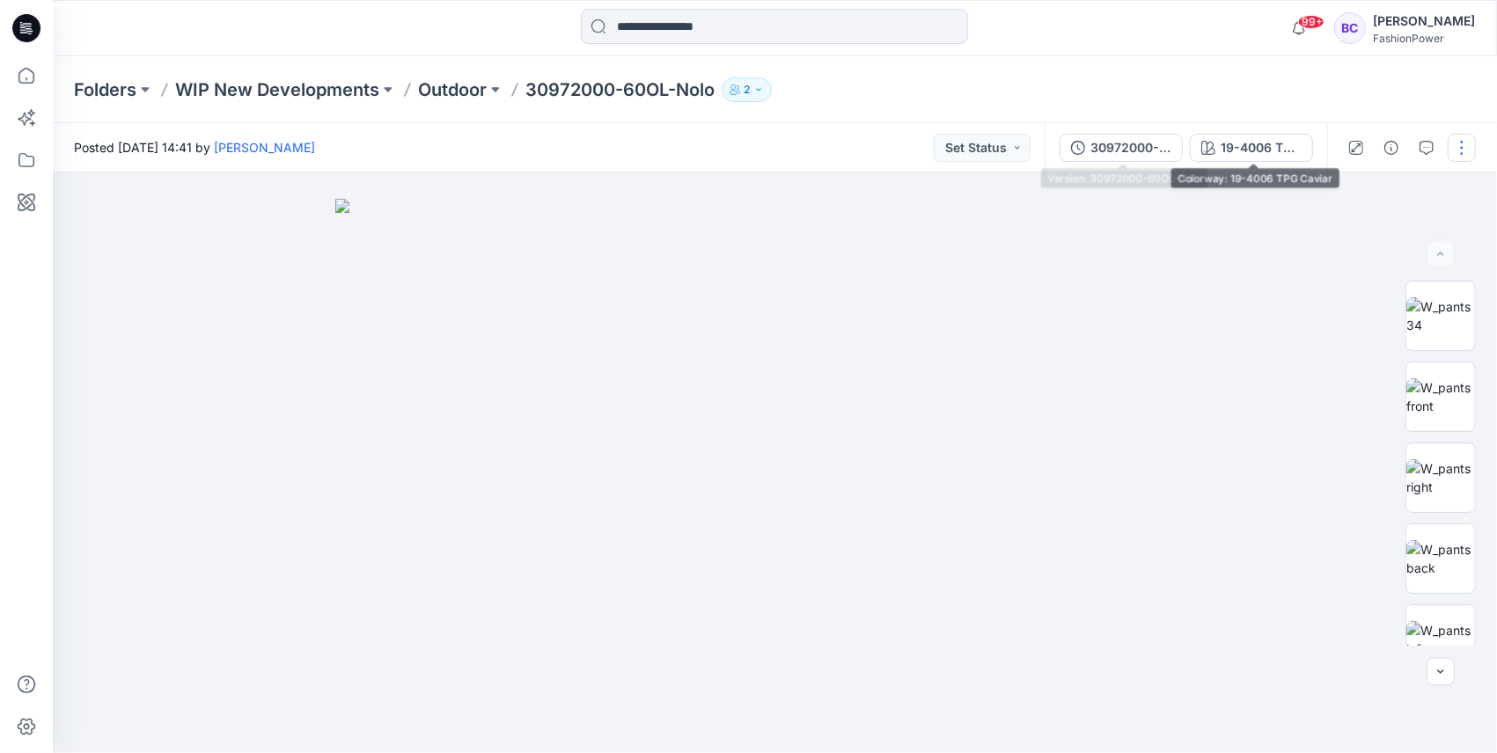
click at [1119, 136] on button "30972000-60OL-Nolo" at bounding box center [1121, 148] width 123 height 28
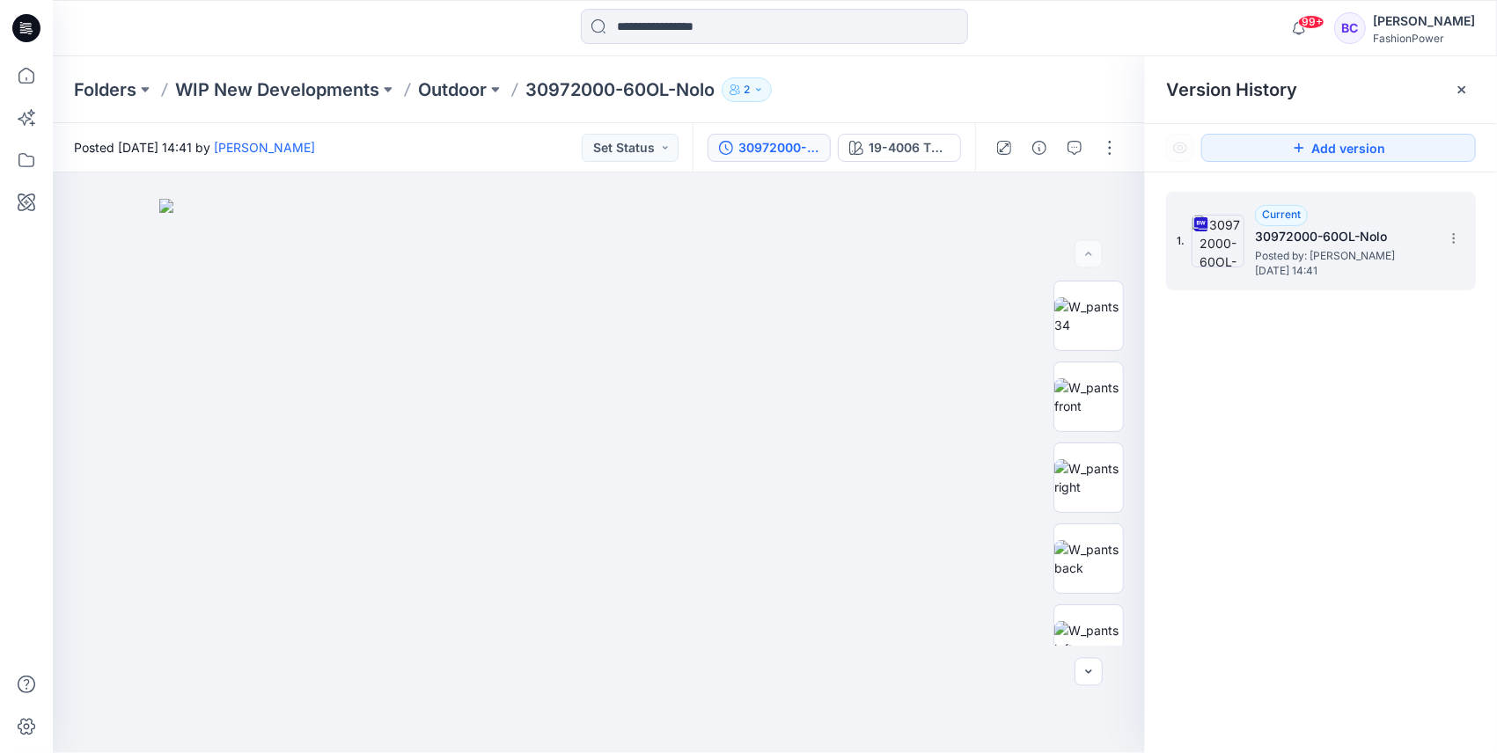
click at [1437, 246] on div "1. Current 30972000-60OL-Nolo Posted by: Bibi Castelijns Tuesday, September 16,…" at bounding box center [1309, 241] width 264 height 84
click at [1465, 220] on div "1. Current 30972000-60OL-Nolo Posted by: Bibi Castelijns Tuesday, September 16,…" at bounding box center [1321, 241] width 310 height 99
click at [1457, 227] on section at bounding box center [1453, 238] width 28 height 28
click at [1392, 262] on span "Download Source BW File" at bounding box center [1365, 272] width 148 height 21
click at [577, 99] on p "30972000-60OL-Nolo" at bounding box center [619, 89] width 189 height 25
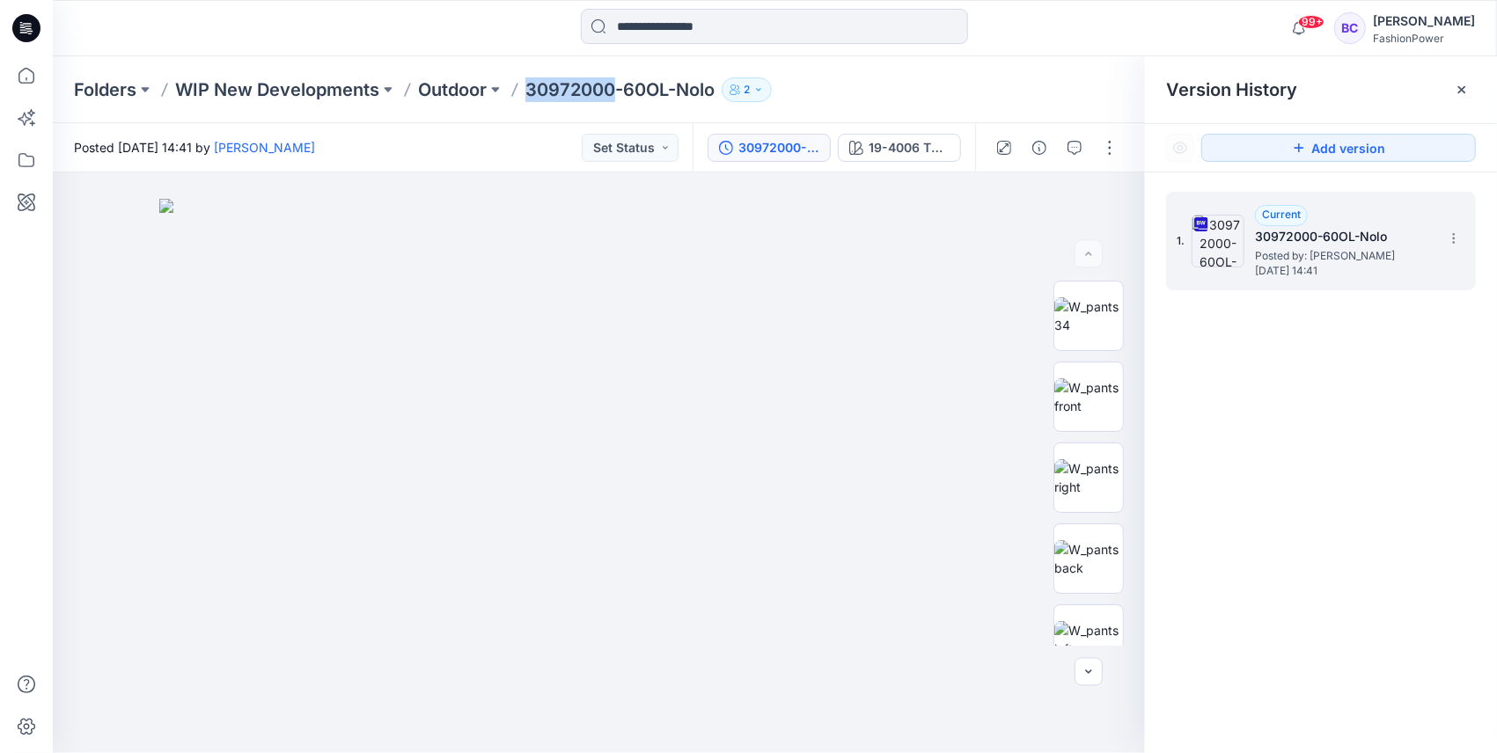
click at [577, 99] on p "30972000-60OL-Nolo" at bounding box center [619, 89] width 189 height 25
copy div "30972000-60OL-Nolo 2"
click at [679, 344] on img at bounding box center [599, 476] width 880 height 554
click at [892, 139] on div "19-4006 TPG Caviar" at bounding box center [909, 147] width 81 height 19
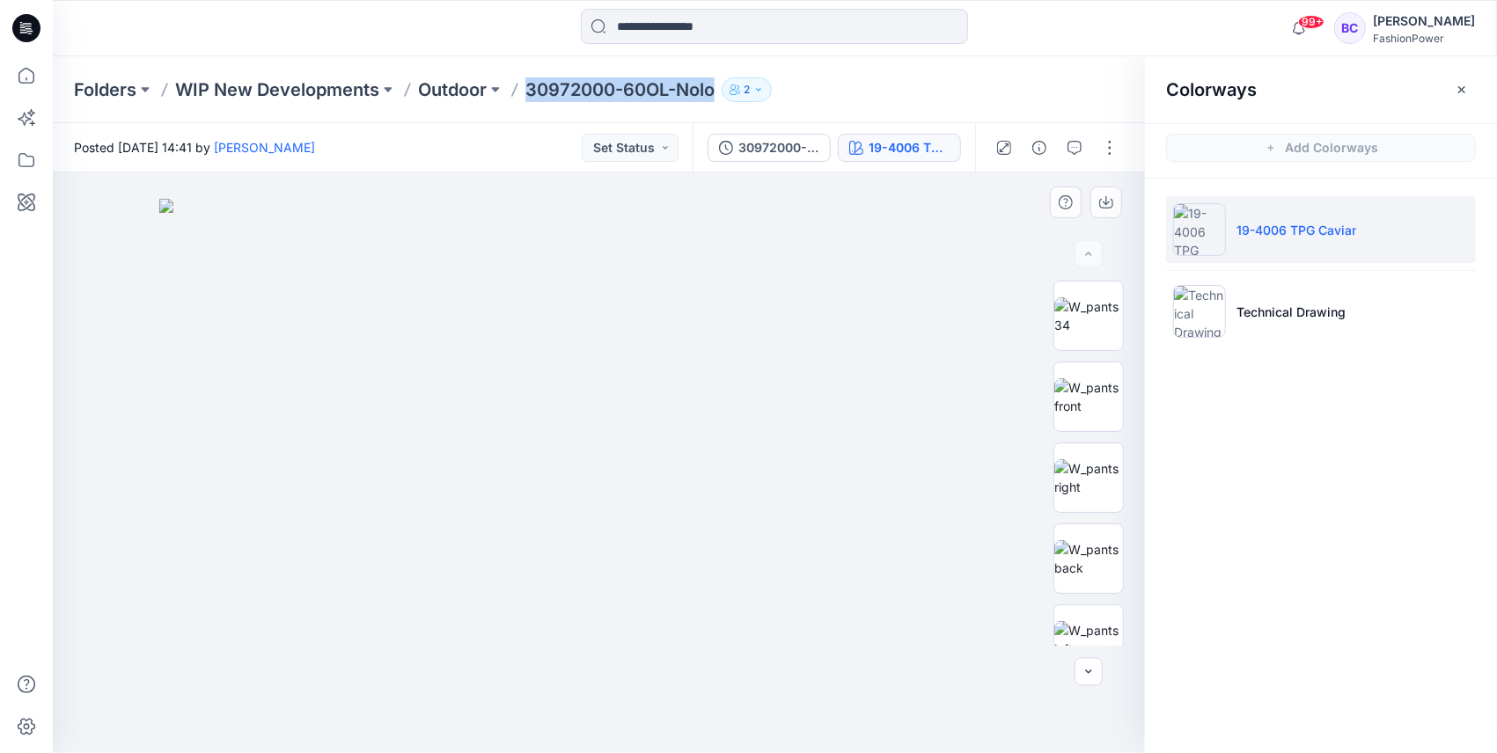
drag, startPoint x: 892, startPoint y: 139, endPoint x: 632, endPoint y: 217, distance: 270.9
click at [632, 217] on img at bounding box center [599, 476] width 880 height 554
click at [1453, 100] on button "button" at bounding box center [1462, 90] width 28 height 28
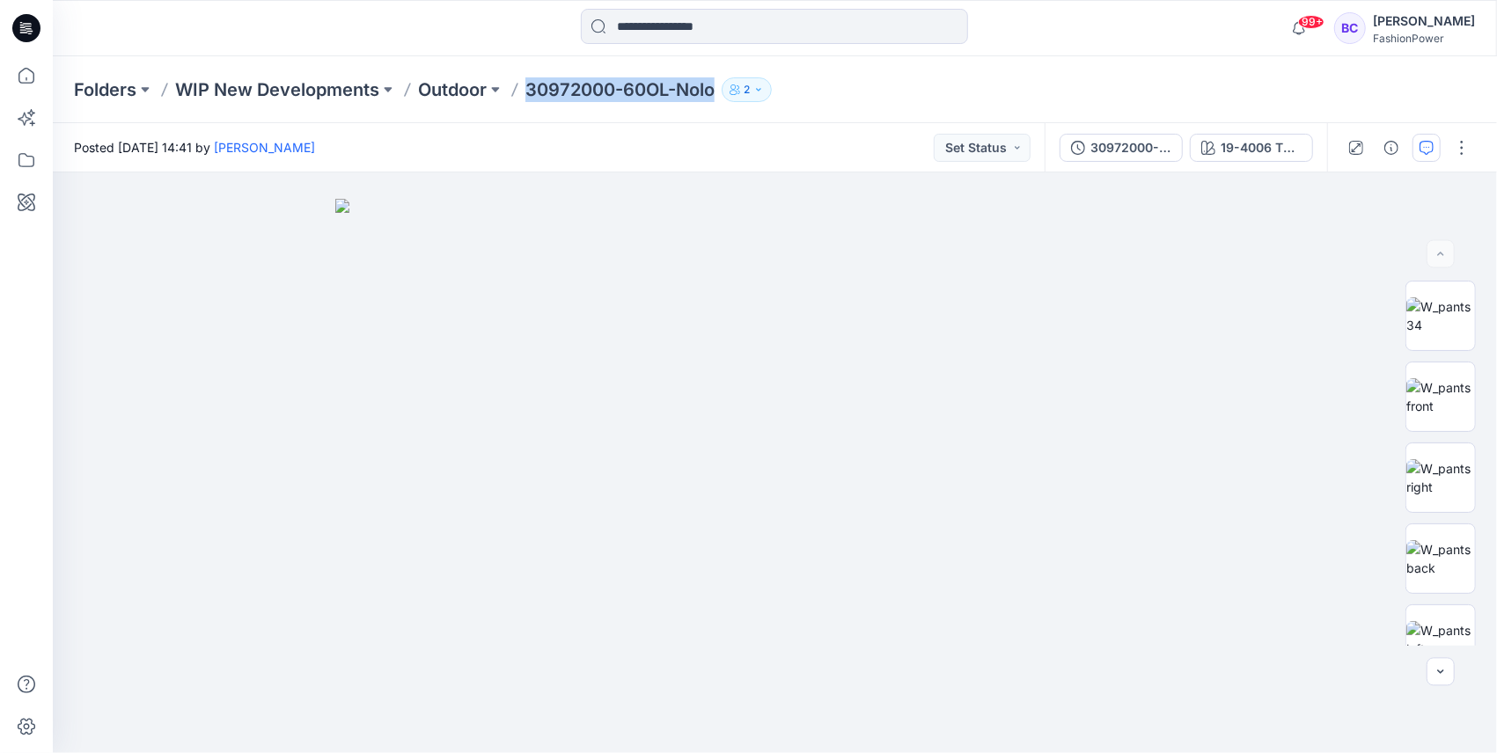
click at [1088, 148] on button "30972000-60OL-Nolo" at bounding box center [1121, 148] width 123 height 28
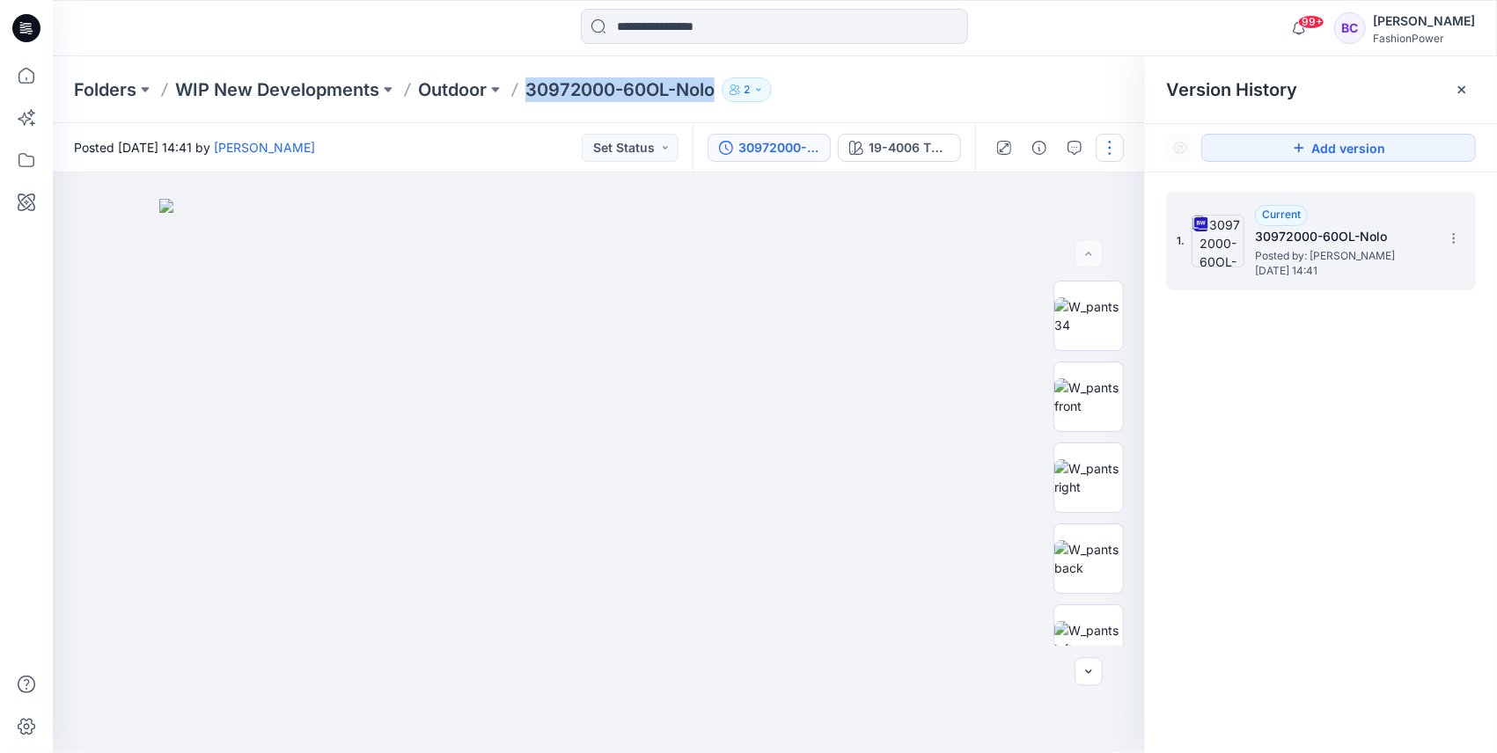
click at [1118, 144] on button "button" at bounding box center [1110, 148] width 28 height 28
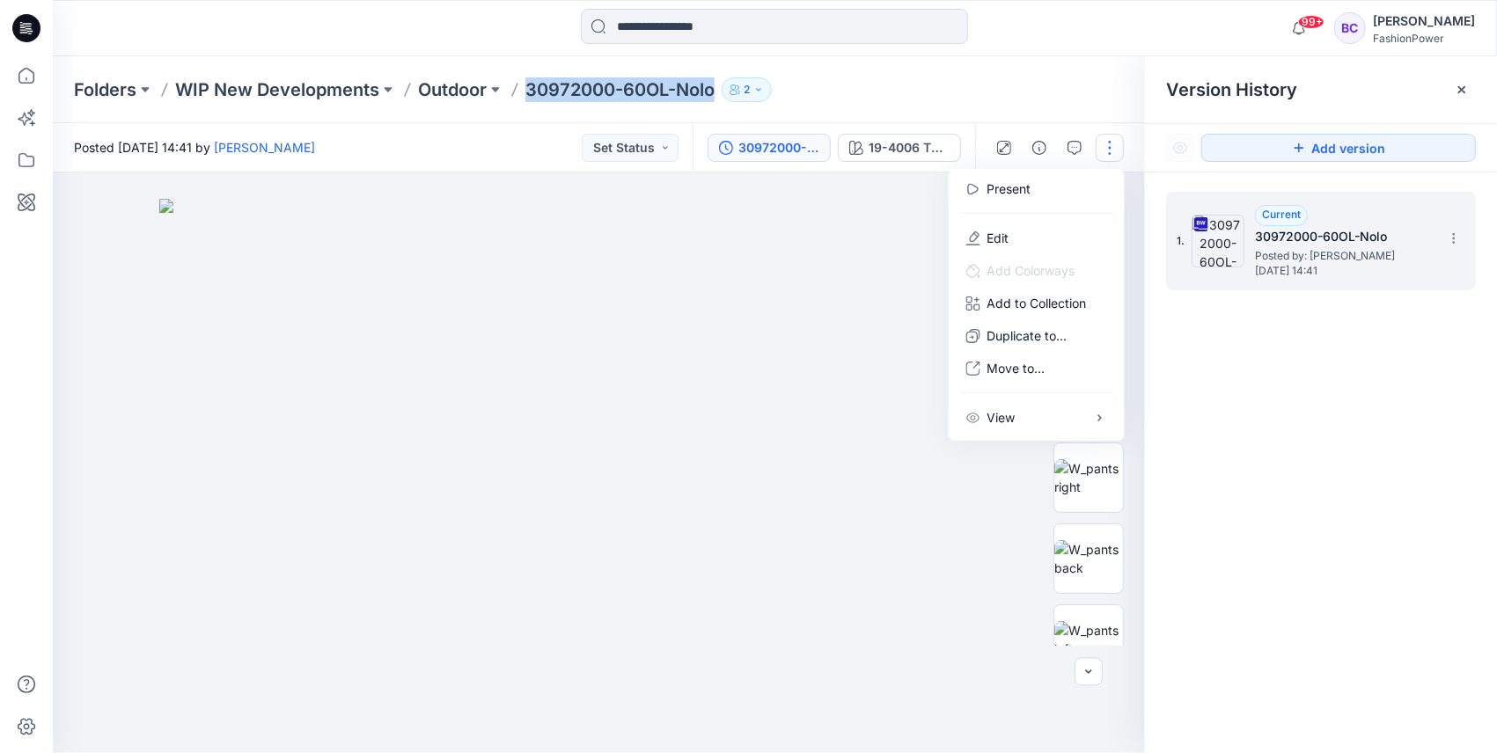
click at [754, 331] on img at bounding box center [599, 476] width 880 height 554
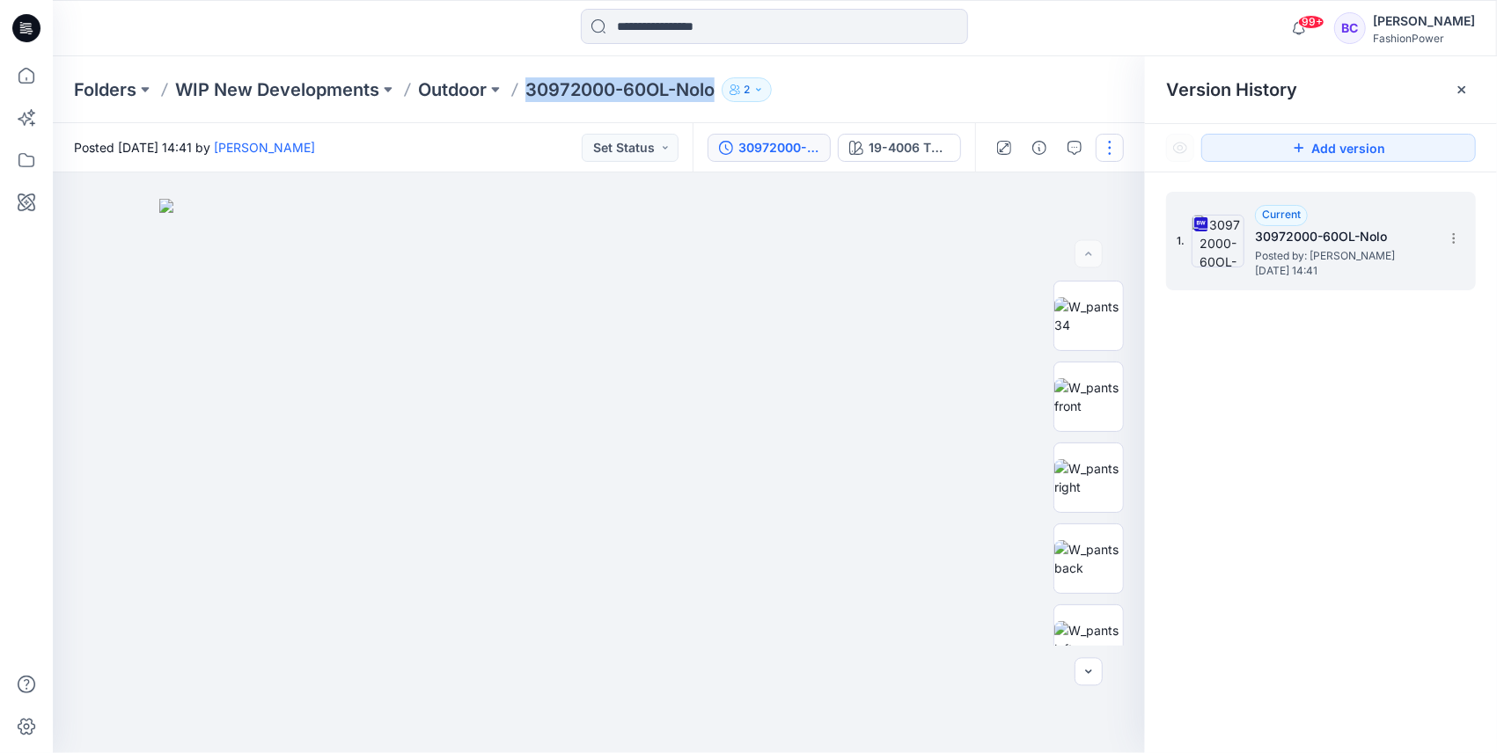
click at [1116, 144] on button "button" at bounding box center [1110, 148] width 28 height 28
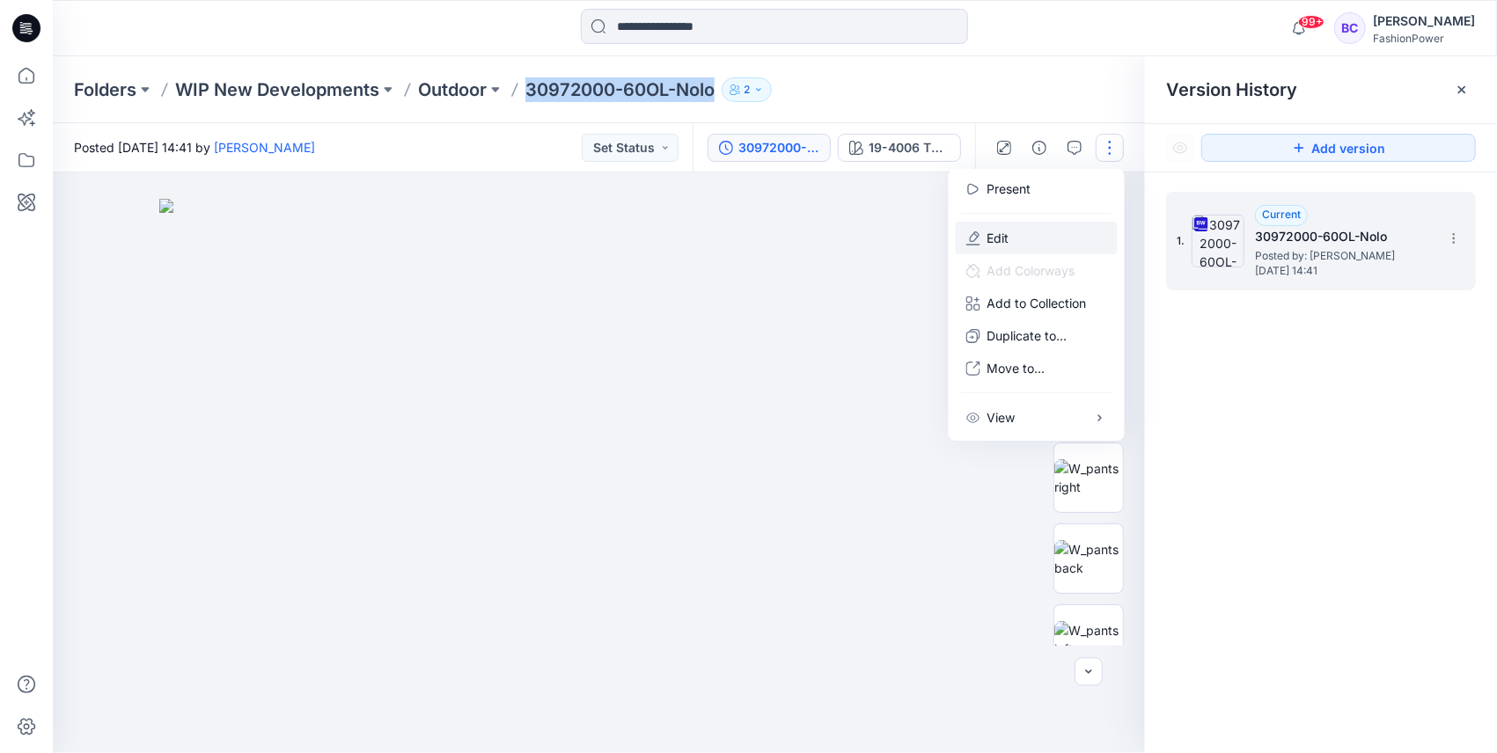
click at [1042, 253] on div "Present Edit Add Colorways Add to Collection TEST WOMEN'S COLLETION New Collect…" at bounding box center [1037, 305] width 176 height 272
click at [1030, 247] on button "Edit" at bounding box center [1037, 238] width 162 height 33
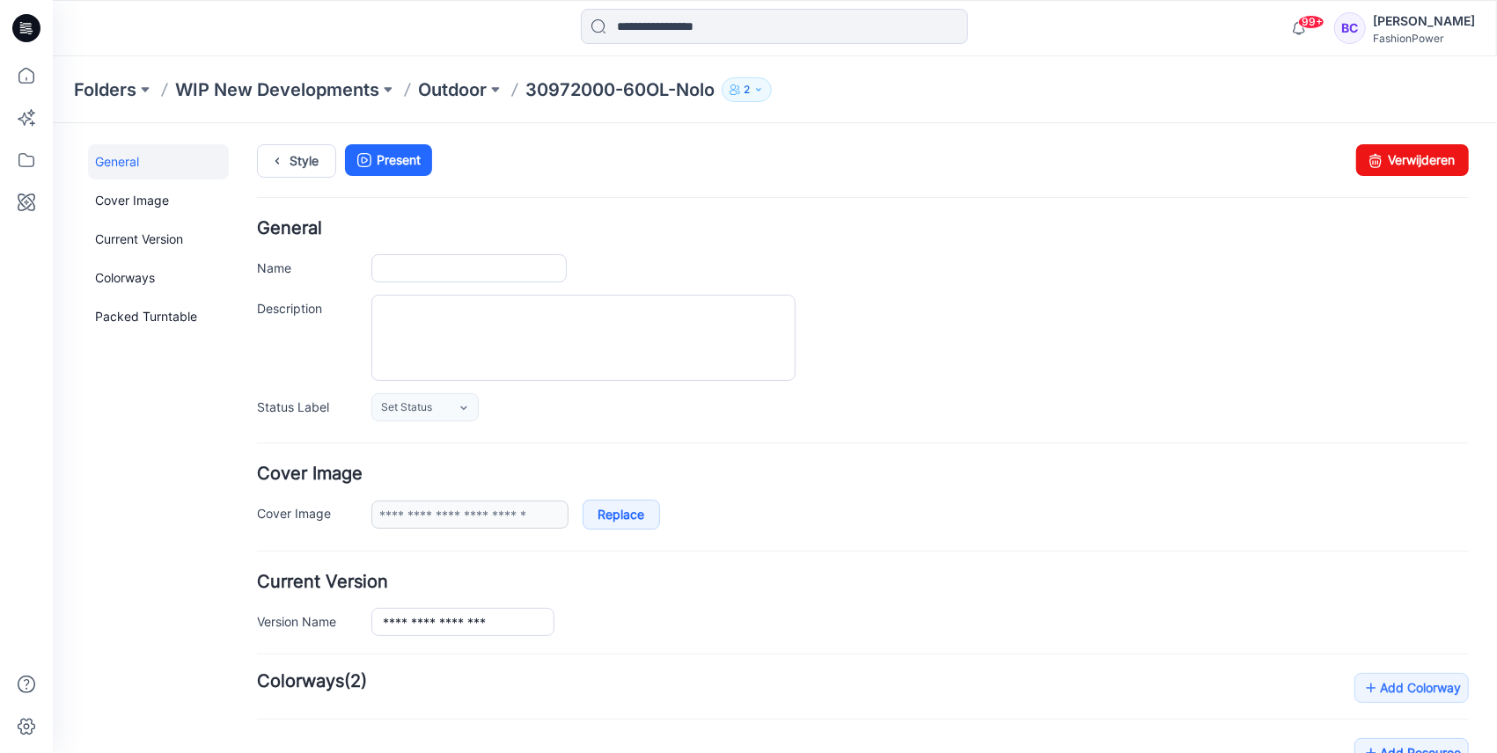
type input "**********"
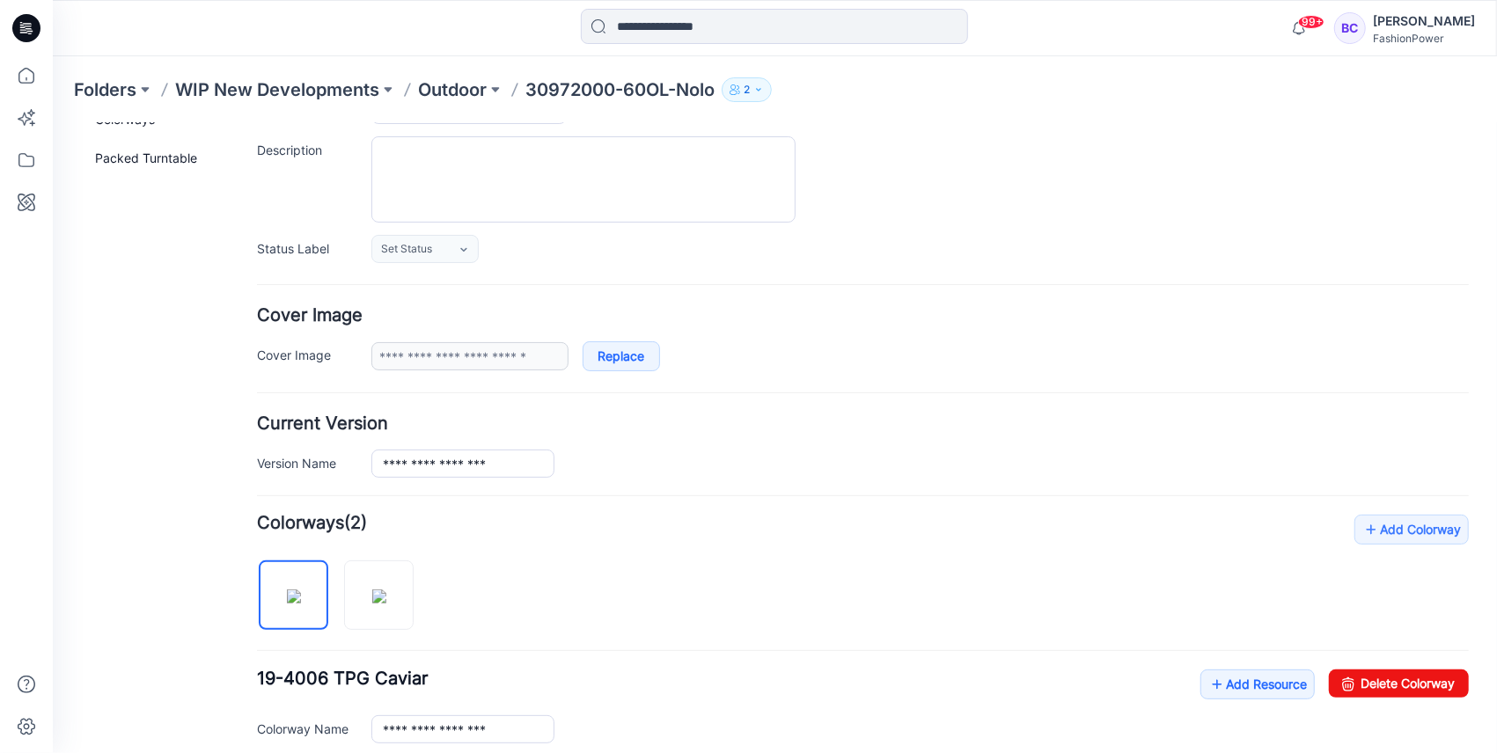
scroll to position [27, 0]
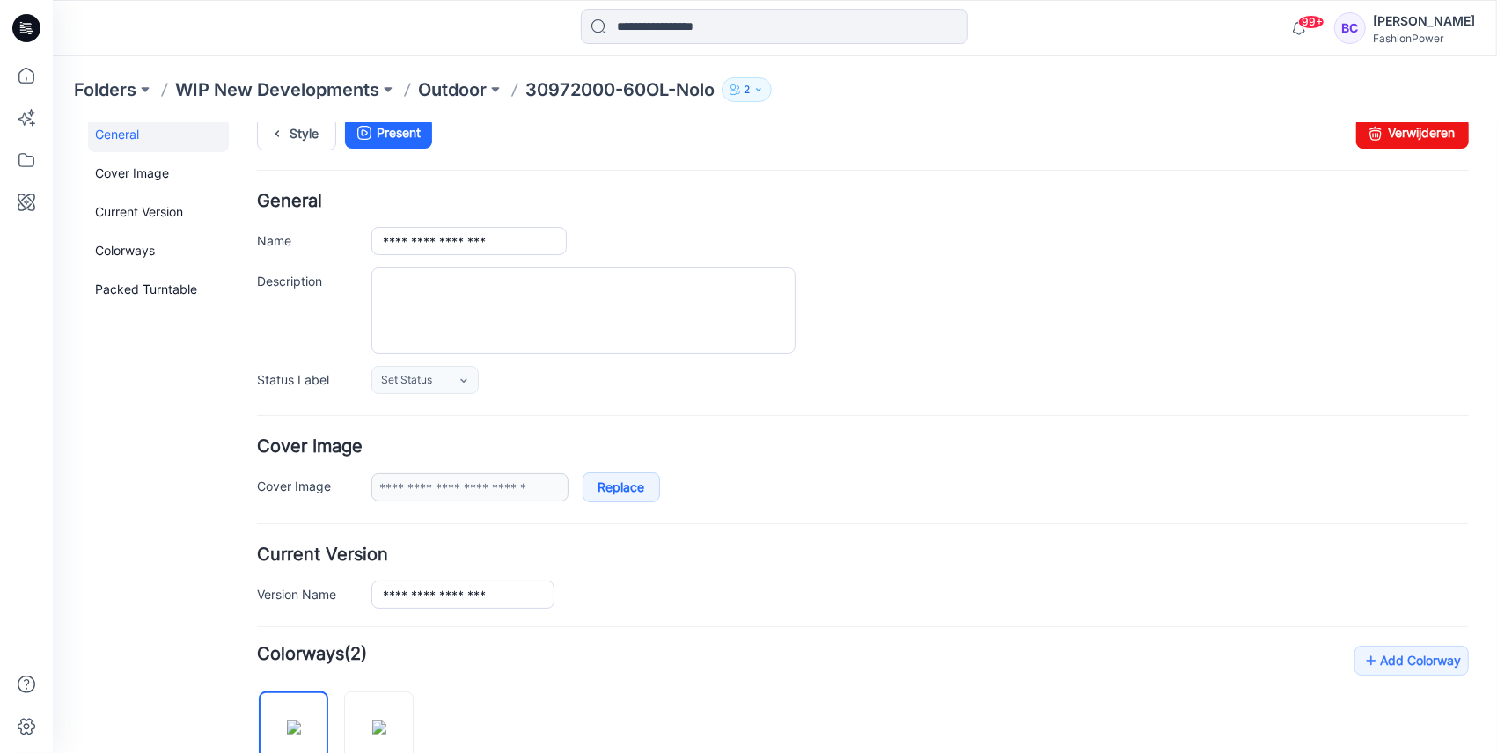
drag, startPoint x: 1406, startPoint y: 182, endPoint x: 1421, endPoint y: 145, distance: 40.2
click at [1407, 180] on div "Style Present Changes Saved Verwijderen" at bounding box center [862, 154] width 1212 height 76
click at [1423, 143] on link "Verwijderen" at bounding box center [1411, 132] width 113 height 32
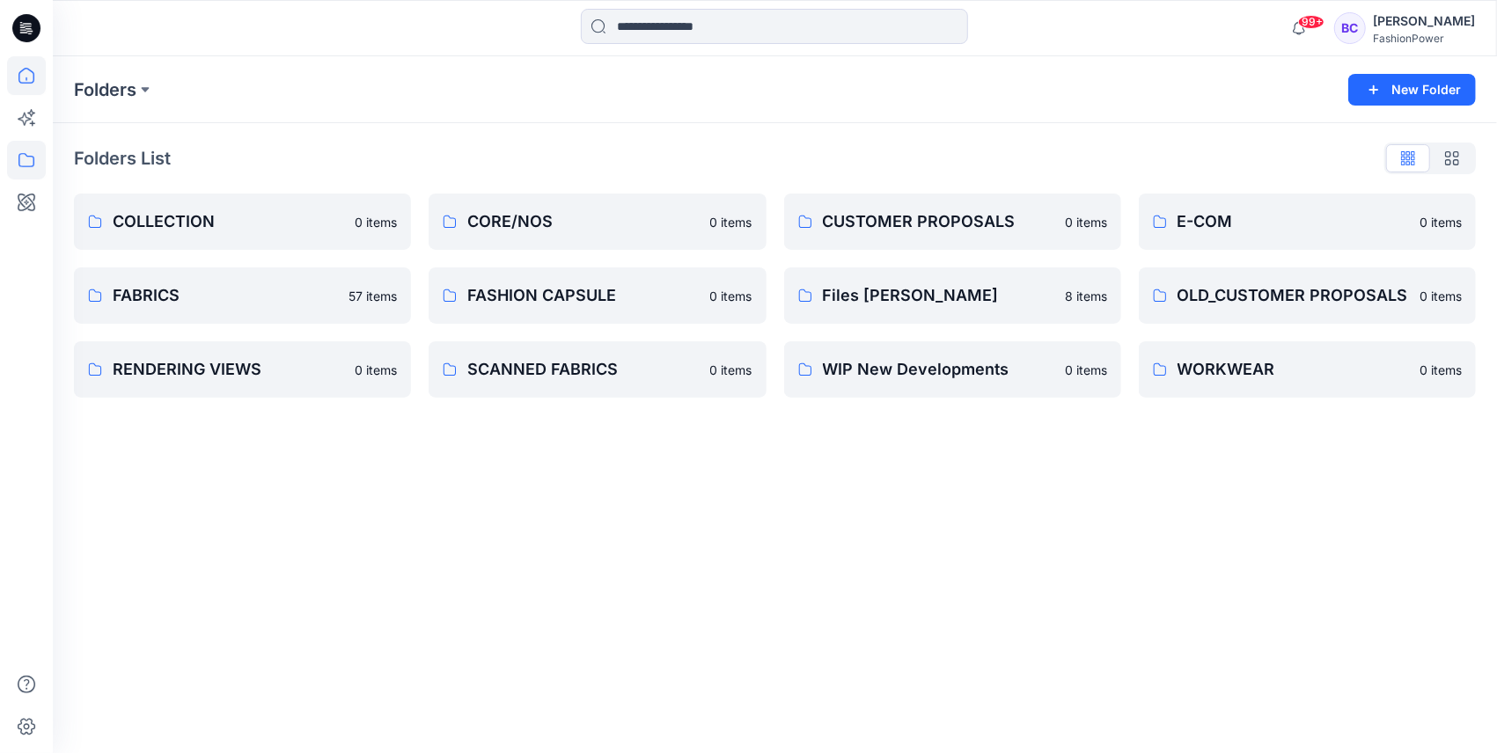
click at [34, 77] on icon at bounding box center [26, 75] width 39 height 39
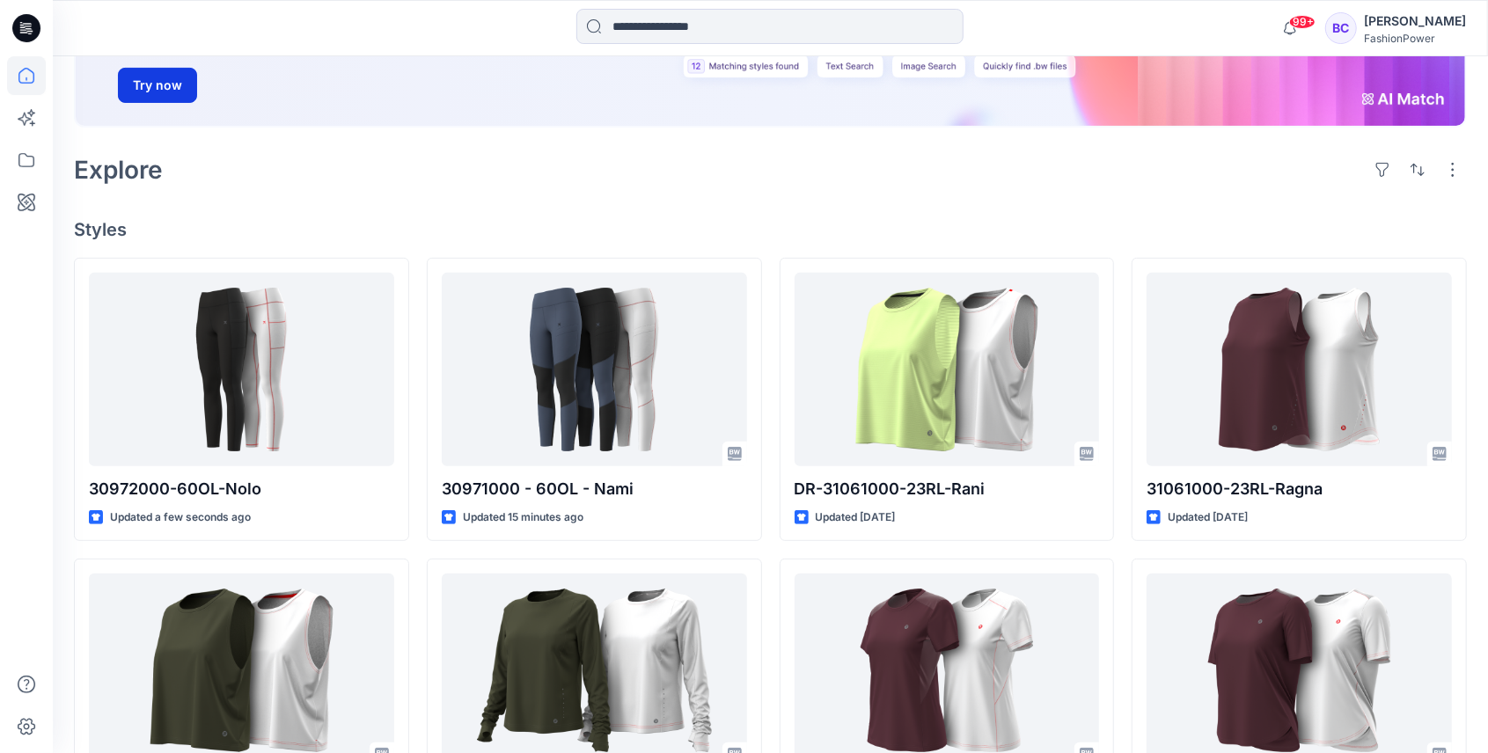
scroll to position [293, 0]
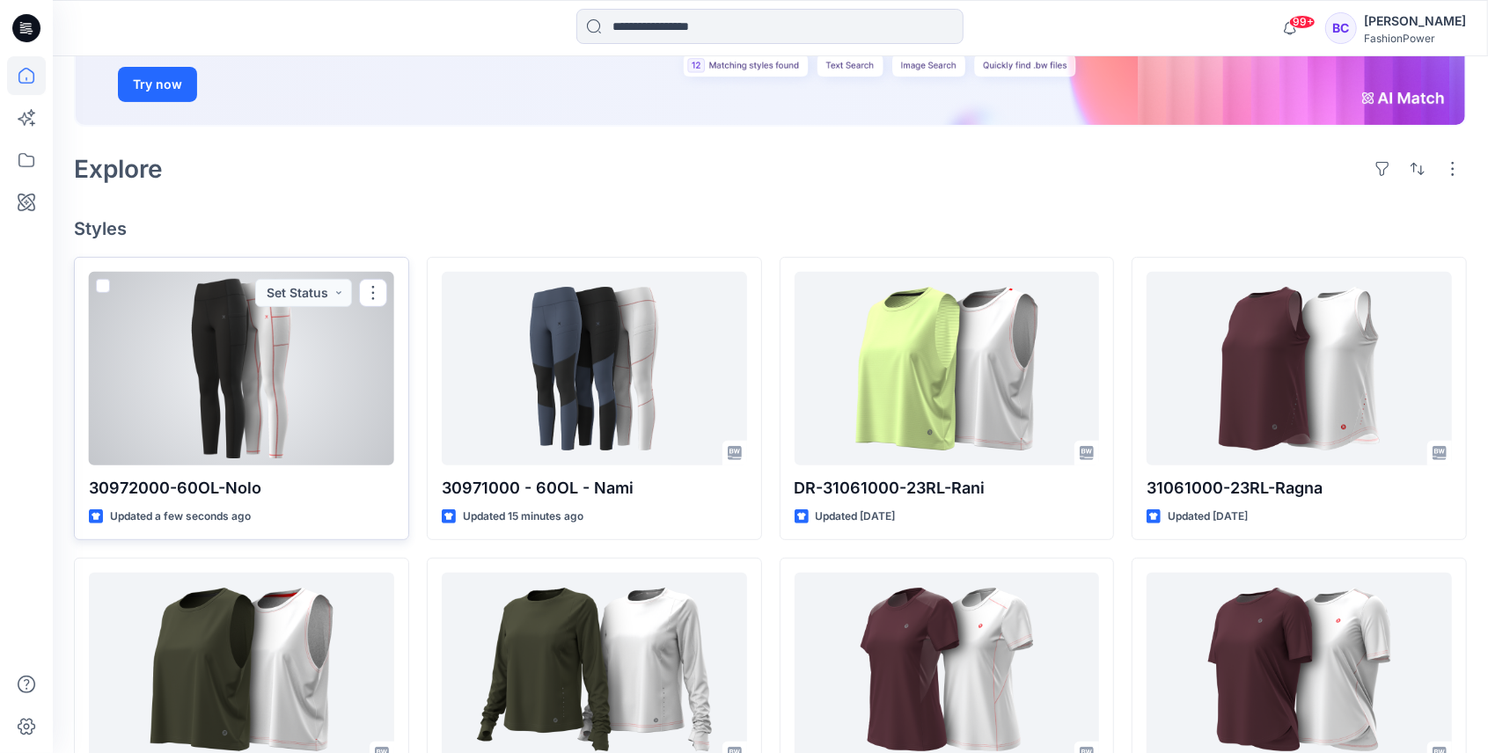
click at [224, 326] on div at bounding box center [241, 369] width 305 height 194
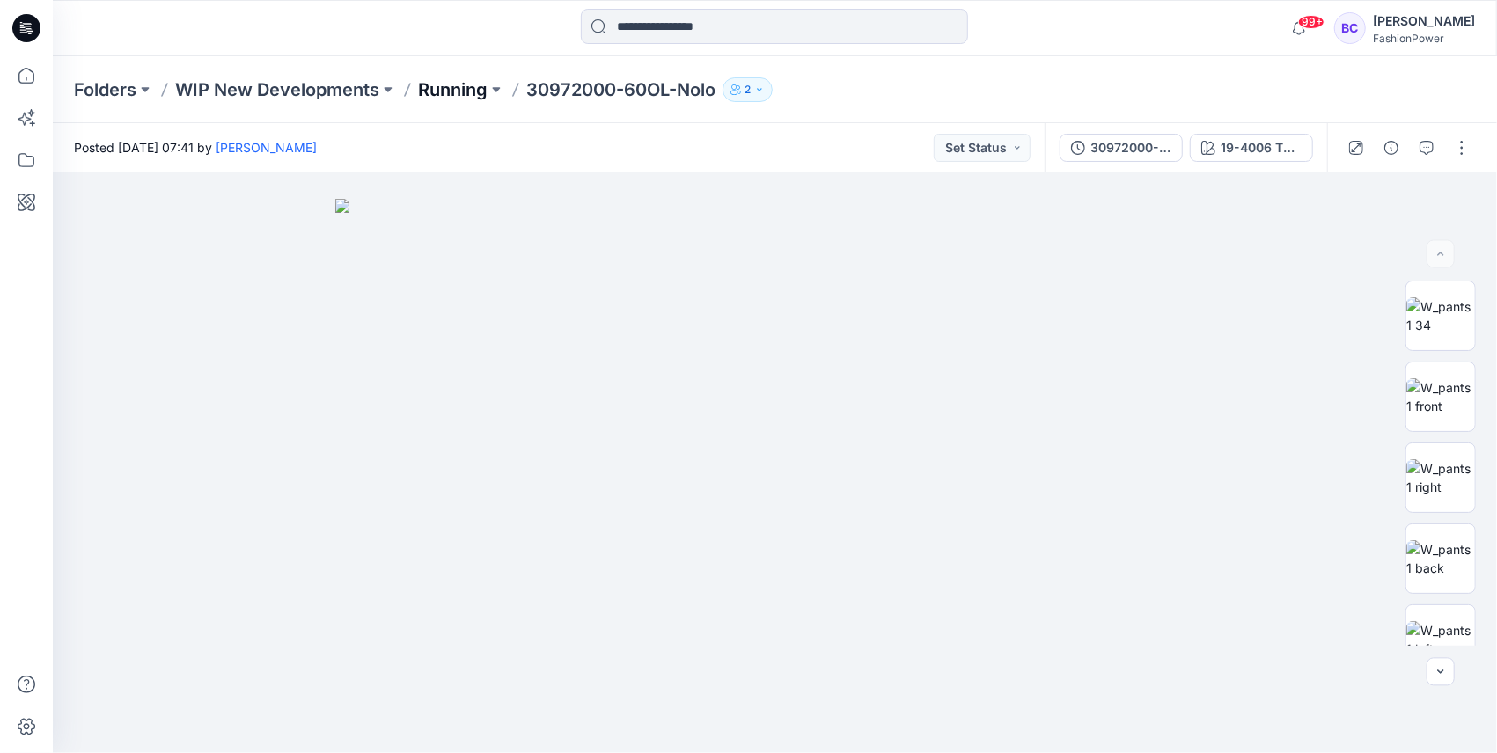
click at [473, 81] on p "Running" at bounding box center [453, 89] width 70 height 25
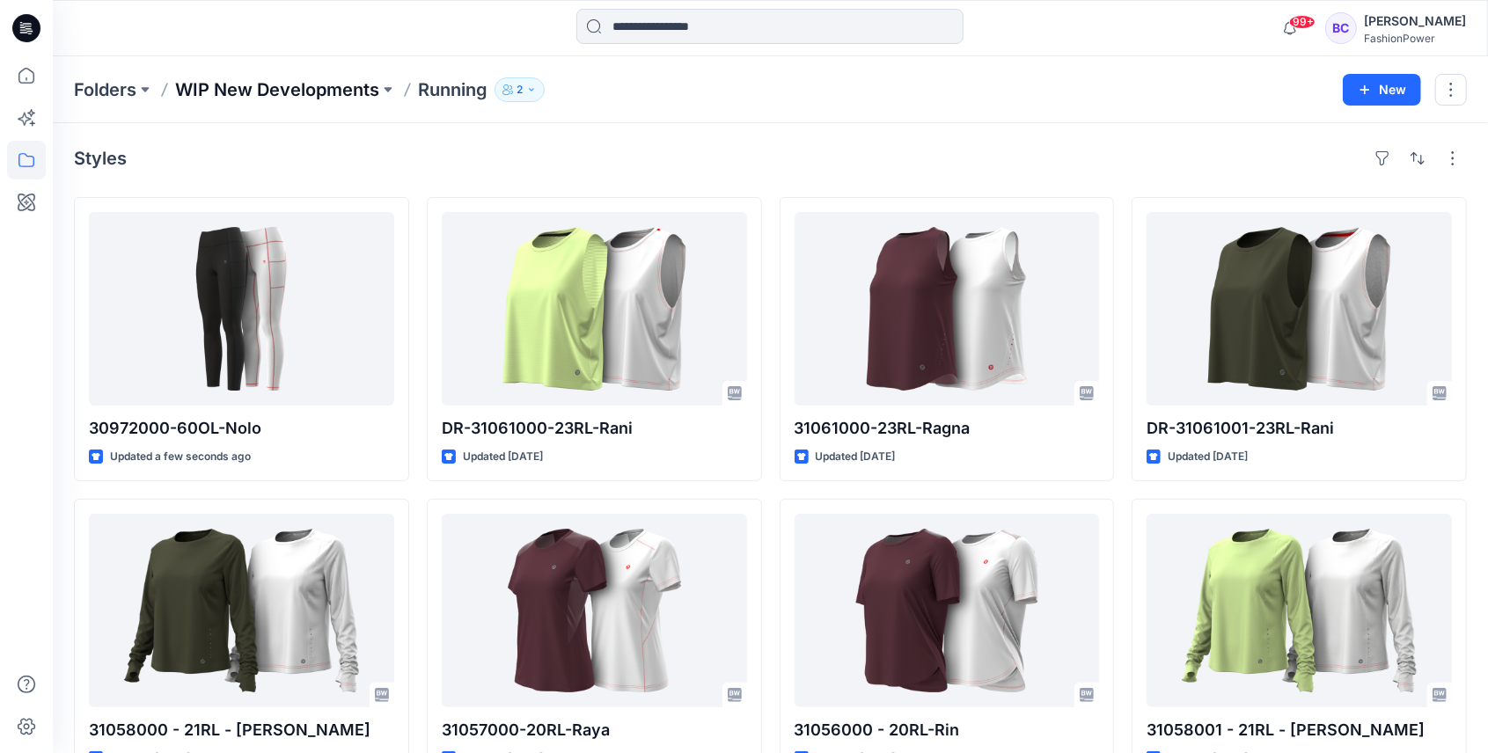
click at [330, 83] on p "WIP New Developments" at bounding box center [277, 89] width 204 height 25
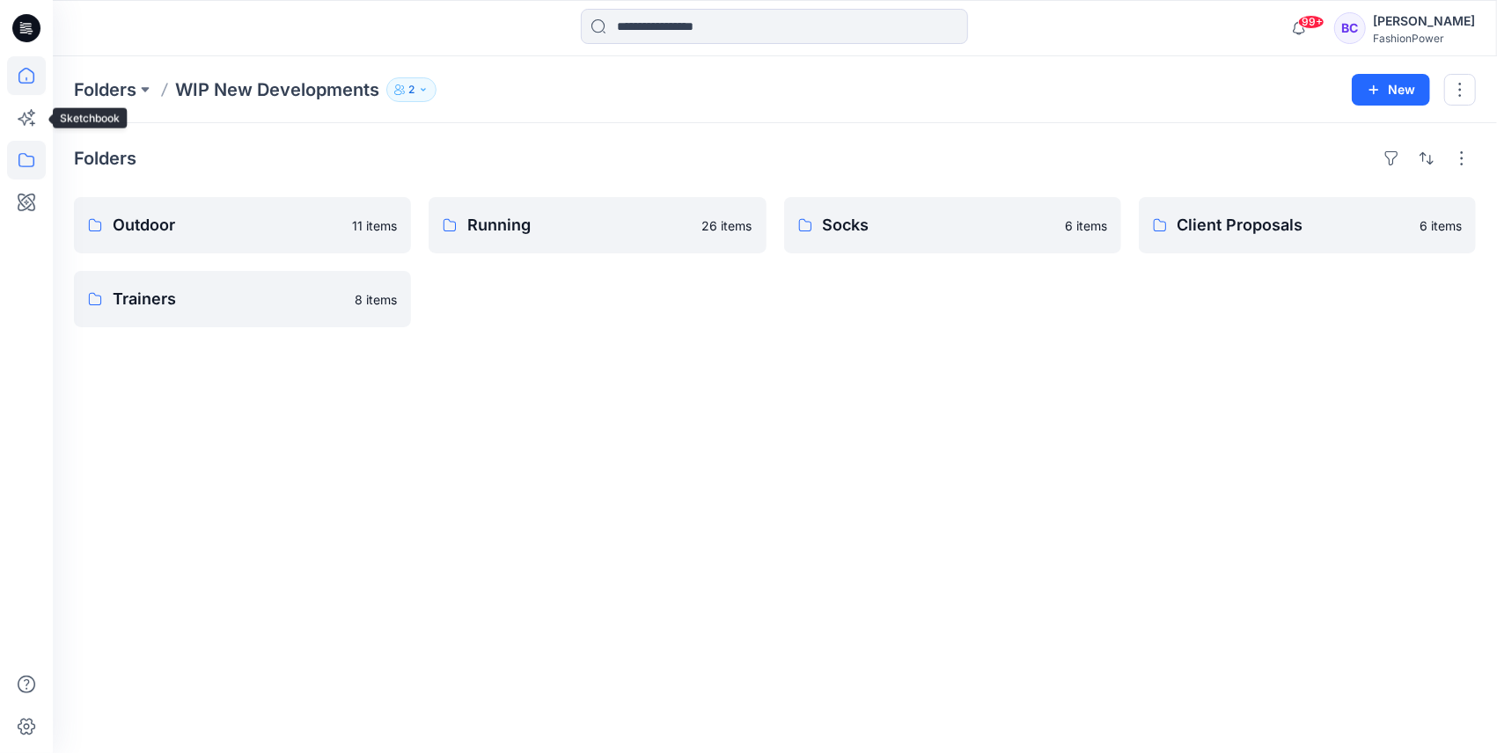
click at [31, 91] on icon at bounding box center [26, 75] width 39 height 39
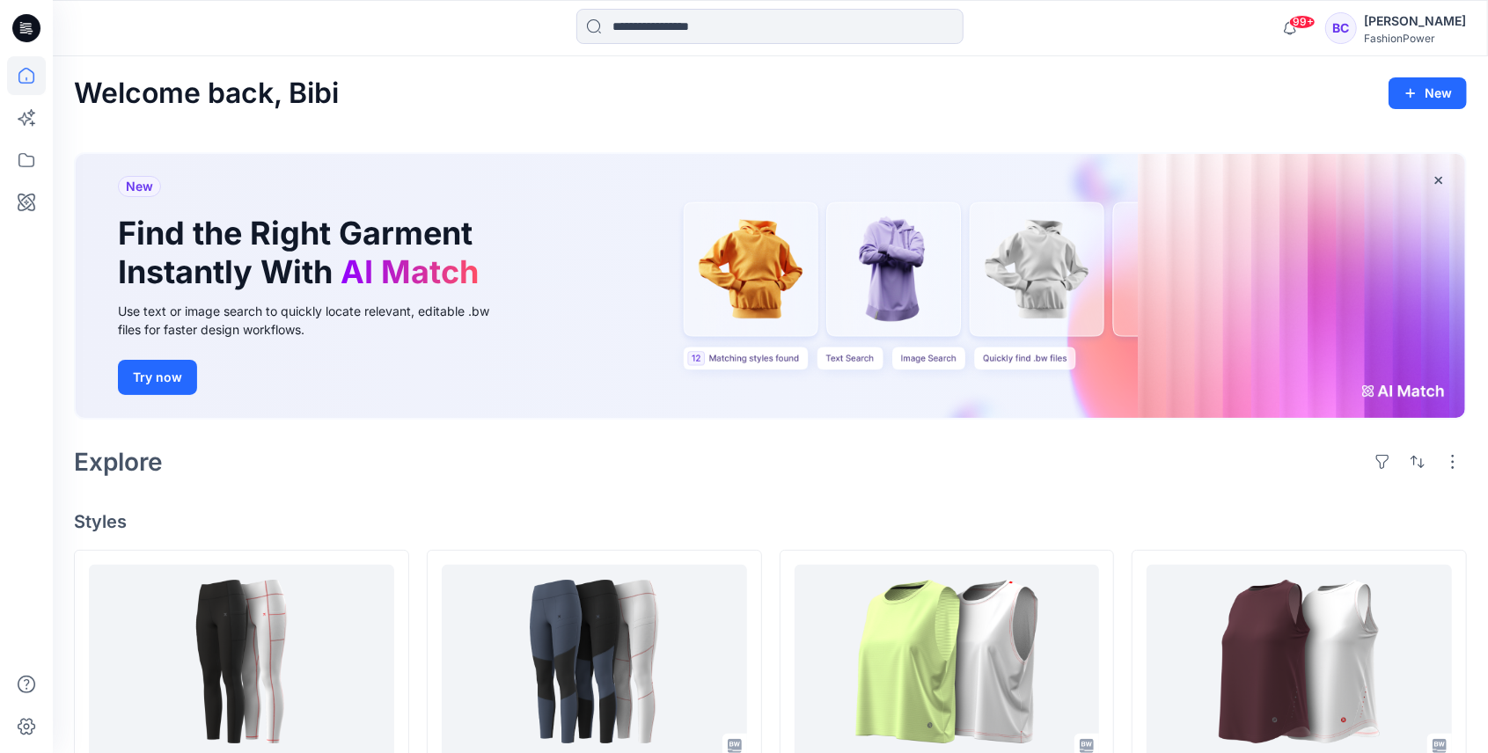
scroll to position [234, 0]
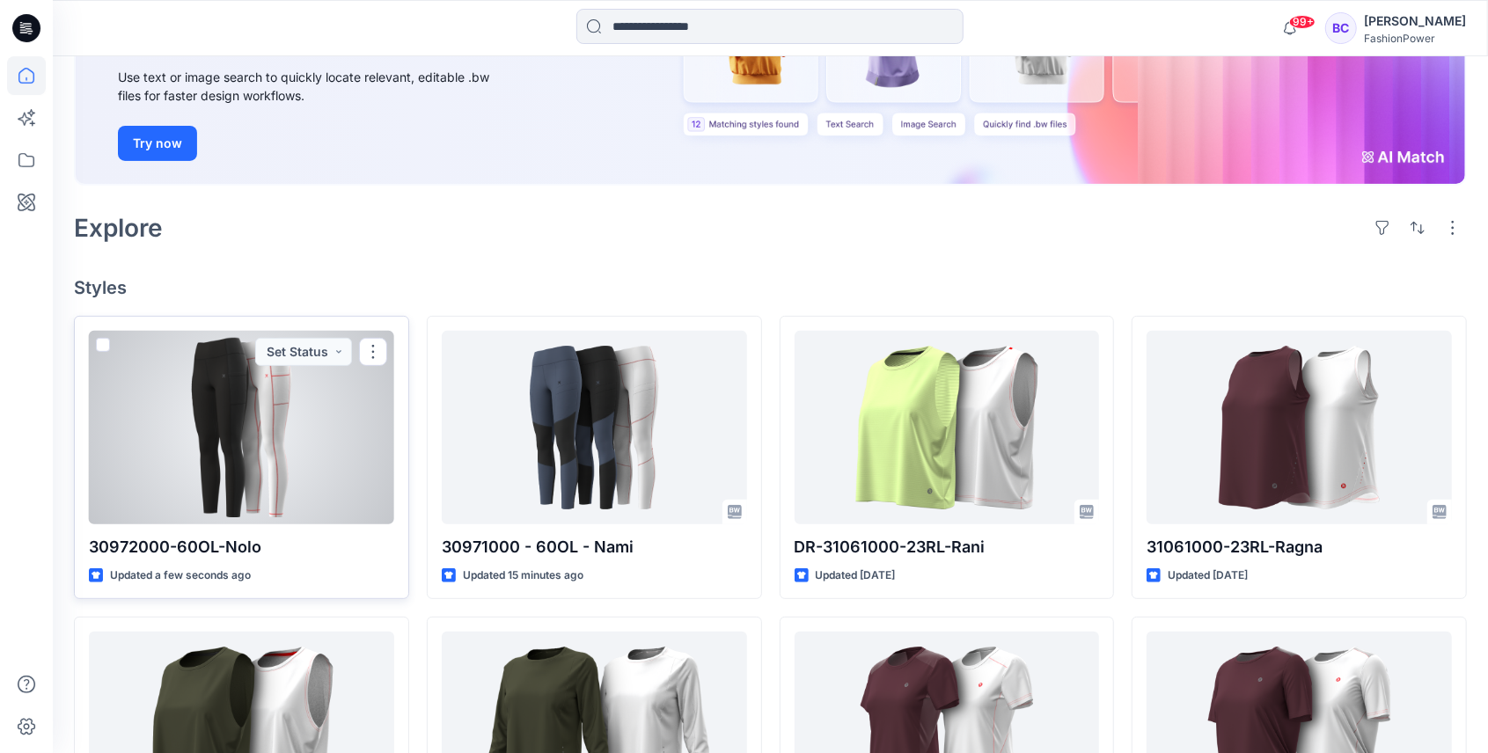
click at [386, 451] on div at bounding box center [241, 428] width 305 height 194
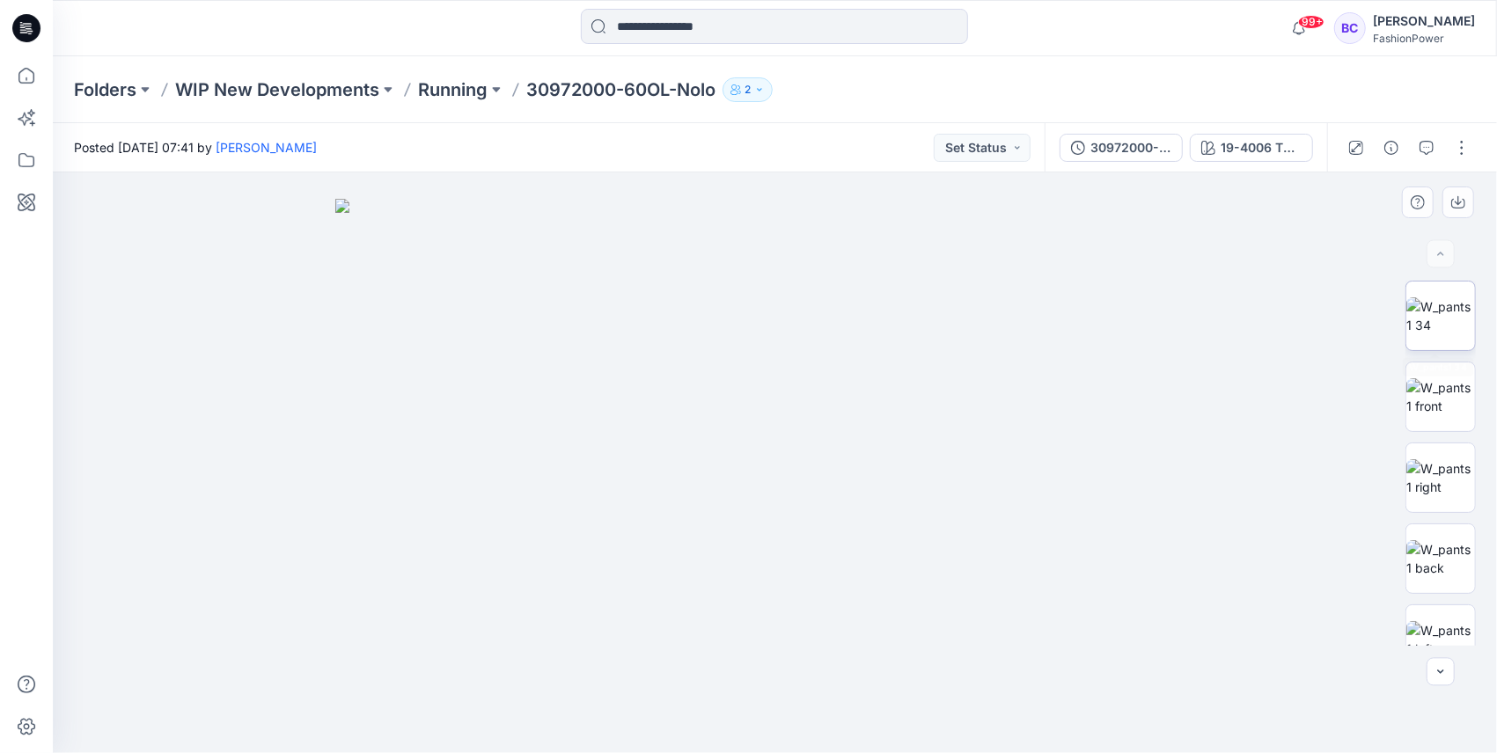
click at [1415, 320] on img at bounding box center [1440, 315] width 69 height 37
click at [1429, 415] on img at bounding box center [1440, 396] width 69 height 37
click at [1456, 204] on icon "button" at bounding box center [1458, 202] width 14 height 14
click at [1429, 488] on img at bounding box center [1440, 477] width 69 height 37
click at [1454, 194] on button "button" at bounding box center [1458, 203] width 32 height 32
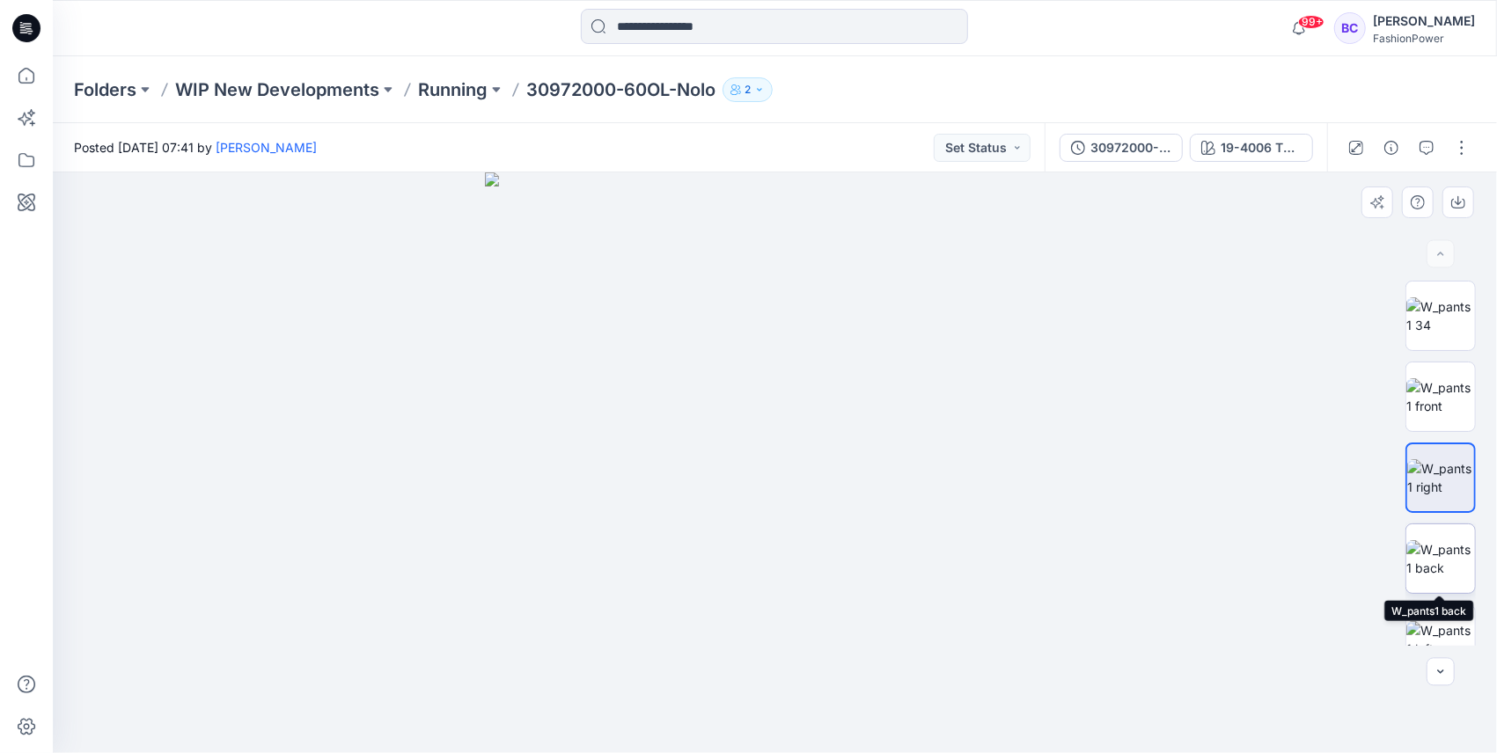
drag, startPoint x: 1433, startPoint y: 569, endPoint x: 1426, endPoint y: 554, distance: 15.7
click at [1430, 563] on img at bounding box center [1440, 558] width 69 height 37
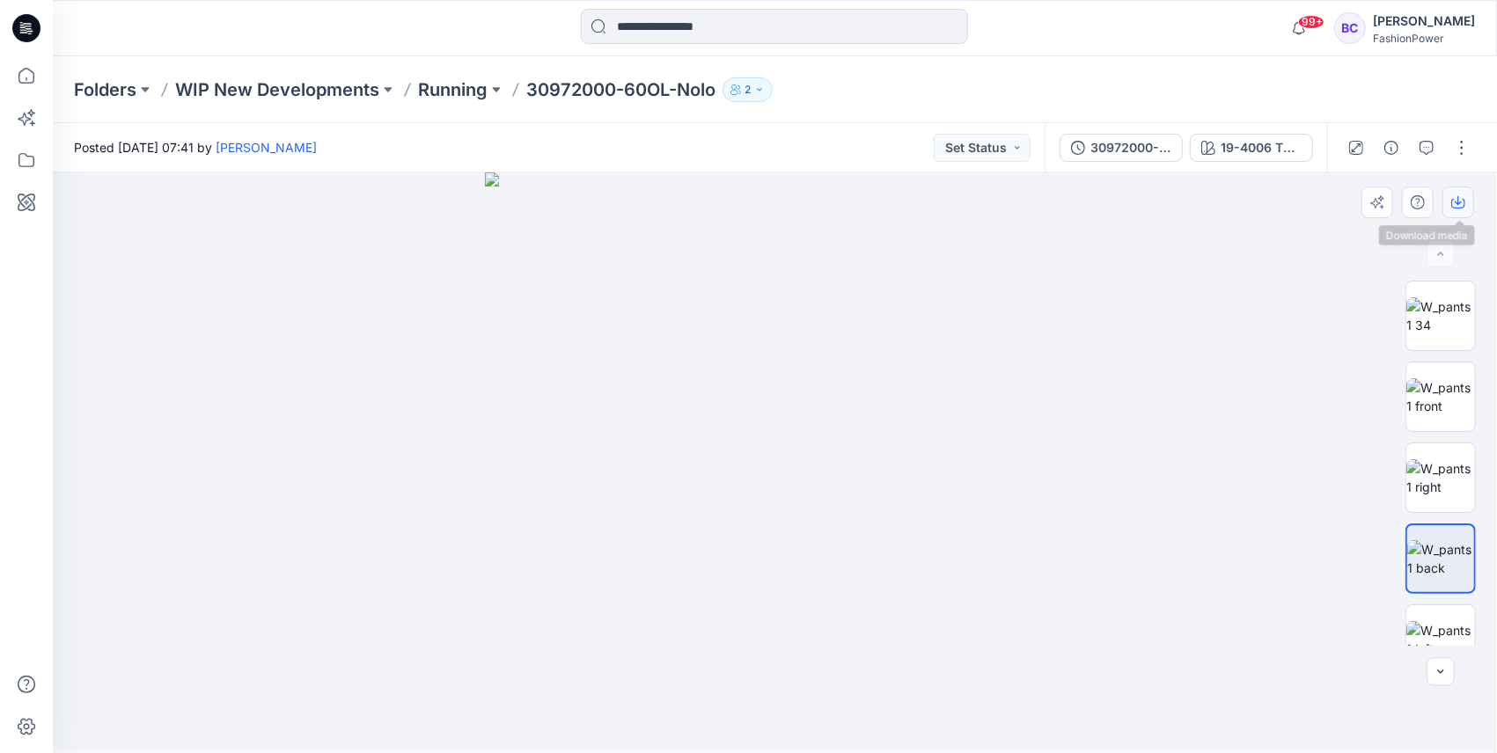
click at [1458, 199] on icon "button" at bounding box center [1458, 200] width 7 height 9
click at [1435, 605] on div at bounding box center [1441, 640] width 70 height 70
click at [1457, 208] on icon "button" at bounding box center [1458, 204] width 14 height 10
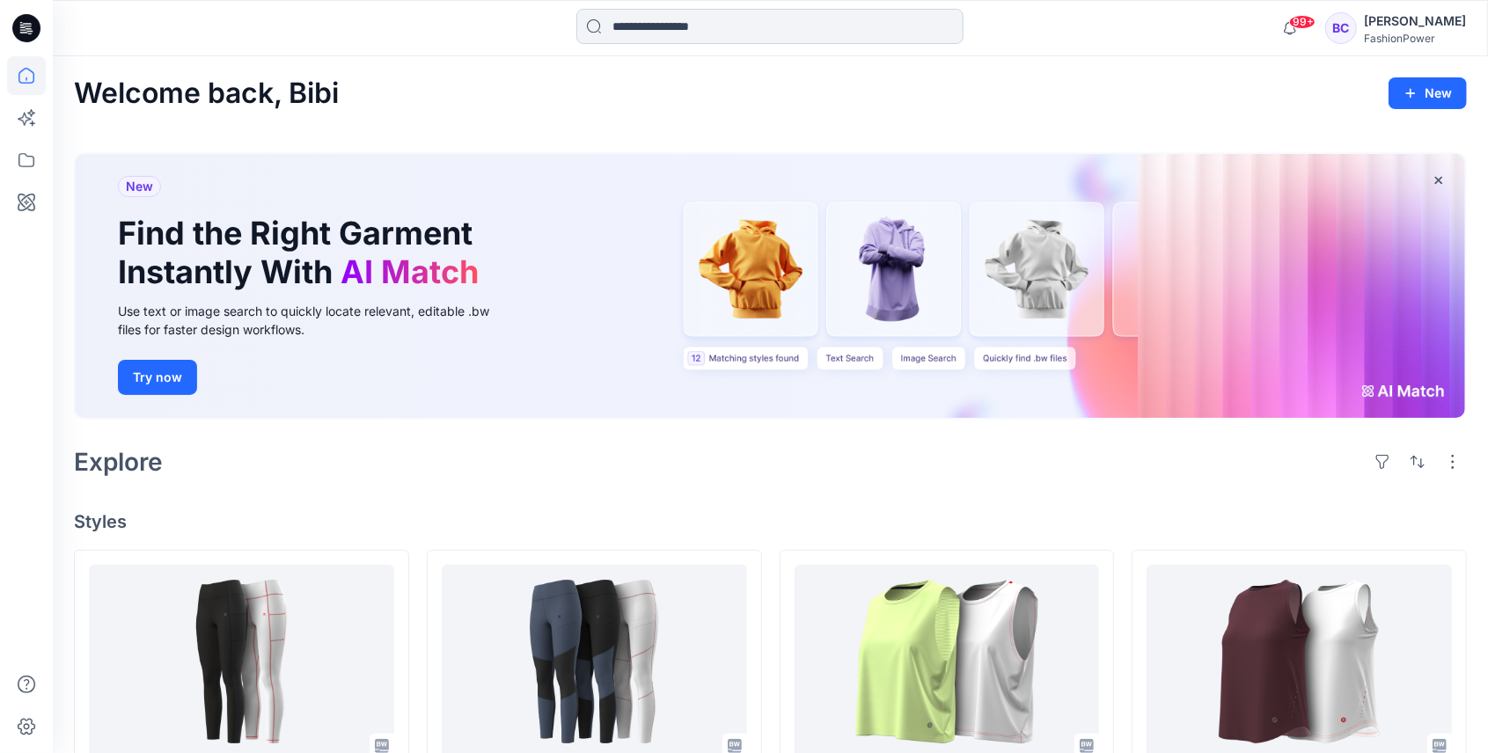
click at [742, 40] on input at bounding box center [769, 26] width 387 height 35
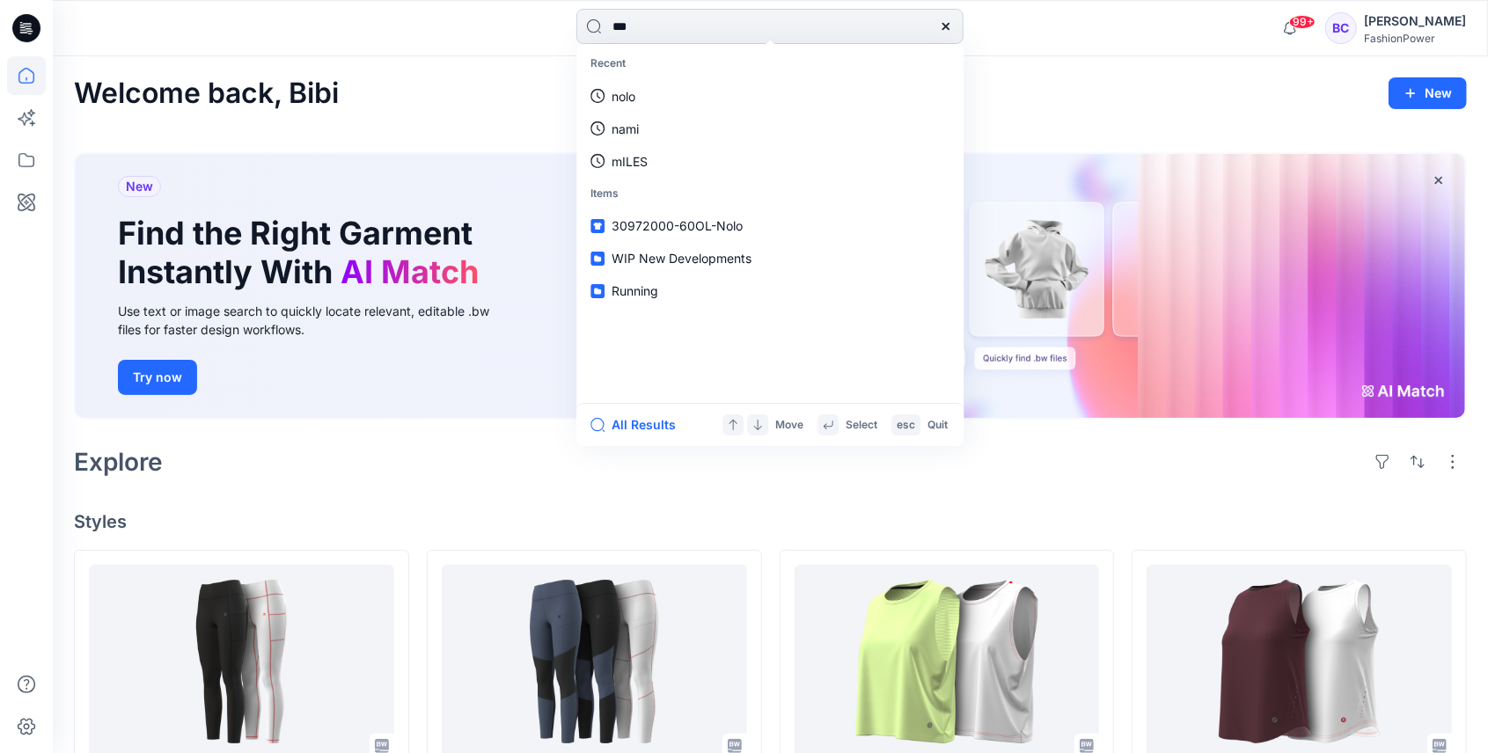
type input "****"
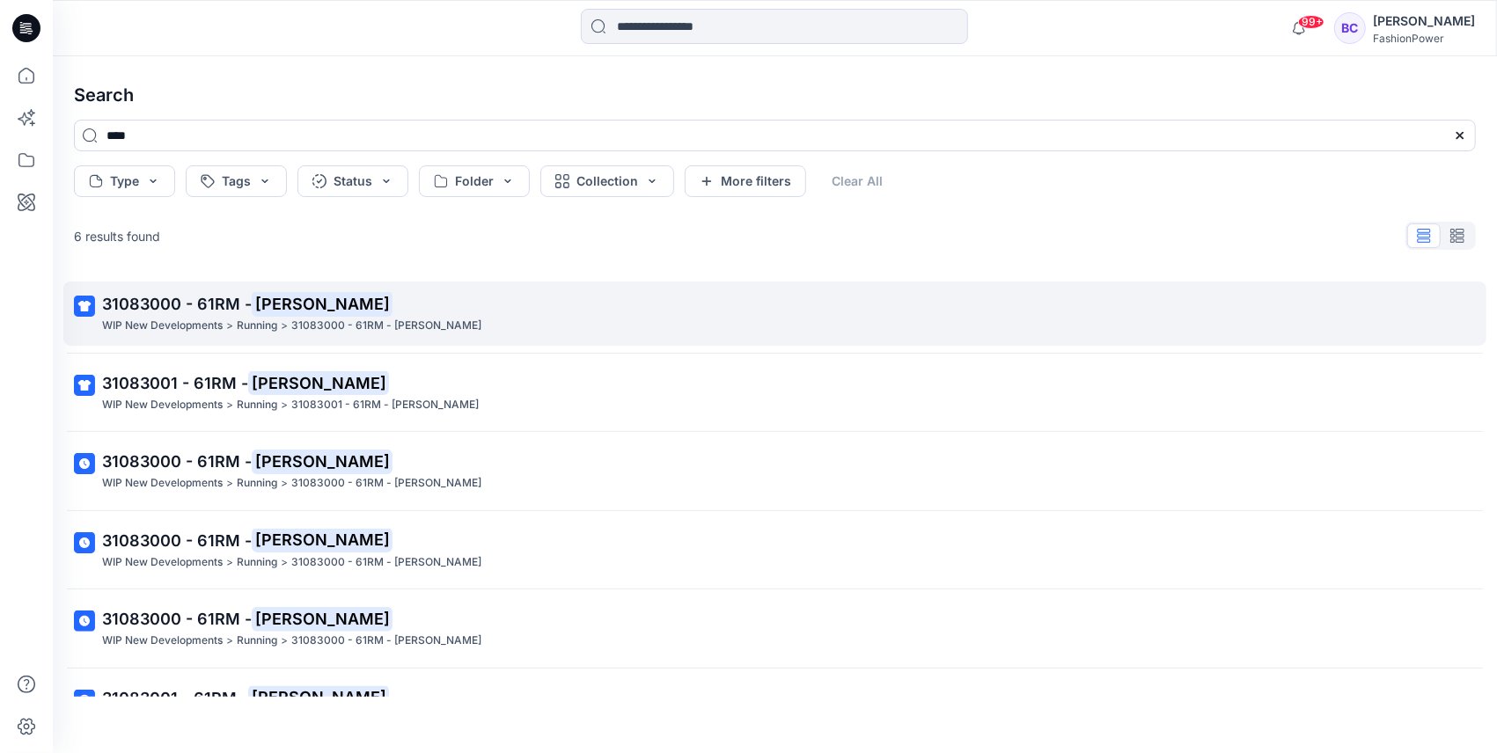
click at [250, 299] on span "31083000 - 61RM -" at bounding box center [177, 304] width 150 height 18
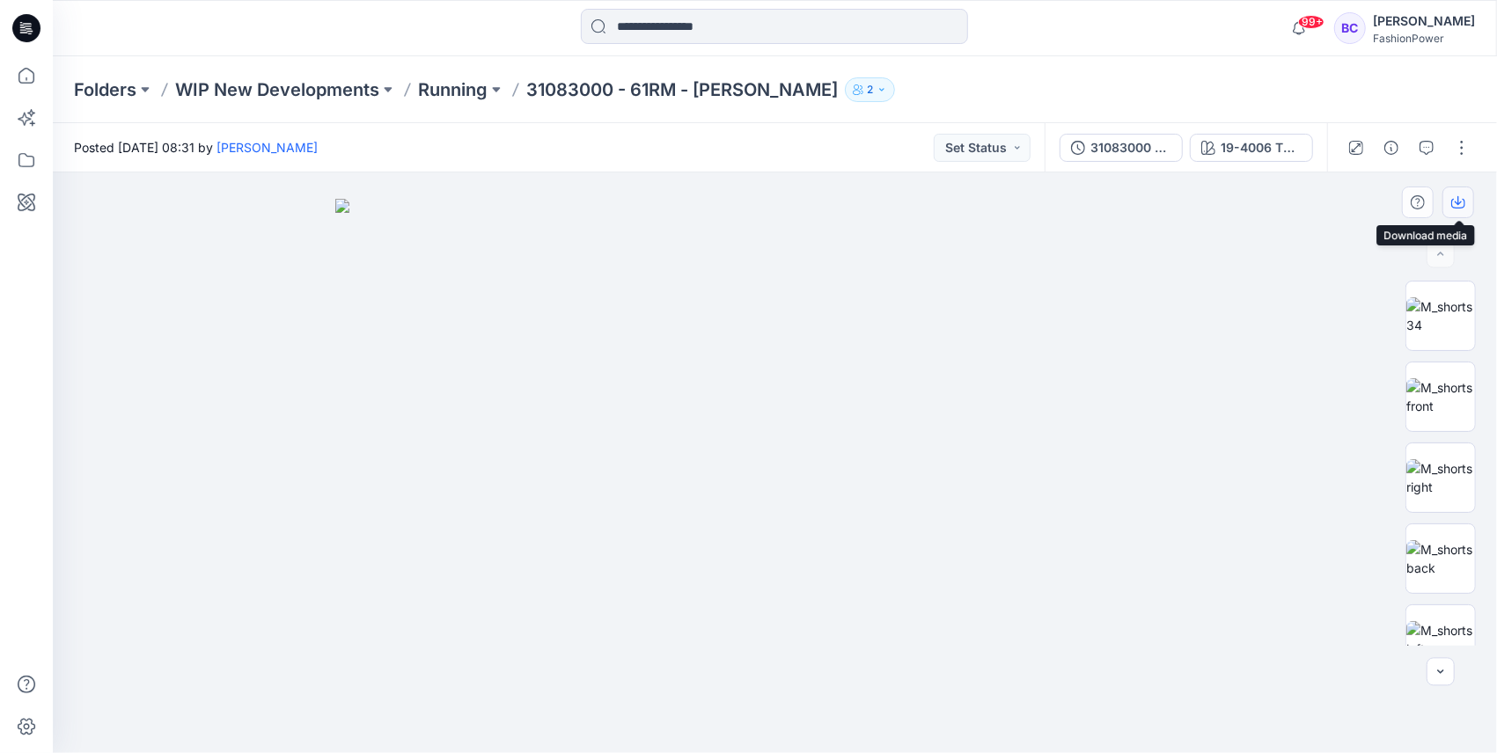
click at [1454, 202] on icon "button" at bounding box center [1458, 202] width 14 height 14
click at [450, 92] on p "Running" at bounding box center [453, 89] width 70 height 25
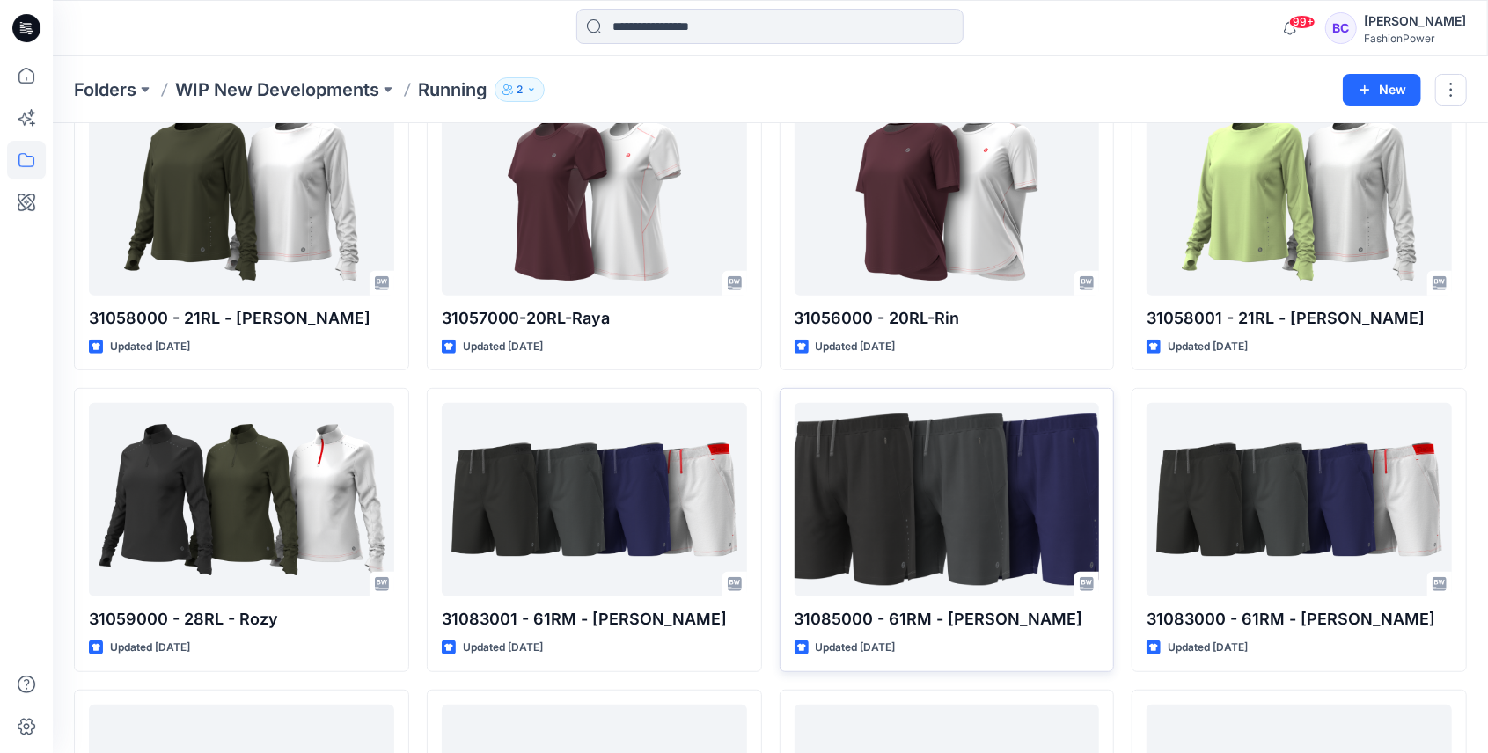
scroll to position [647, 0]
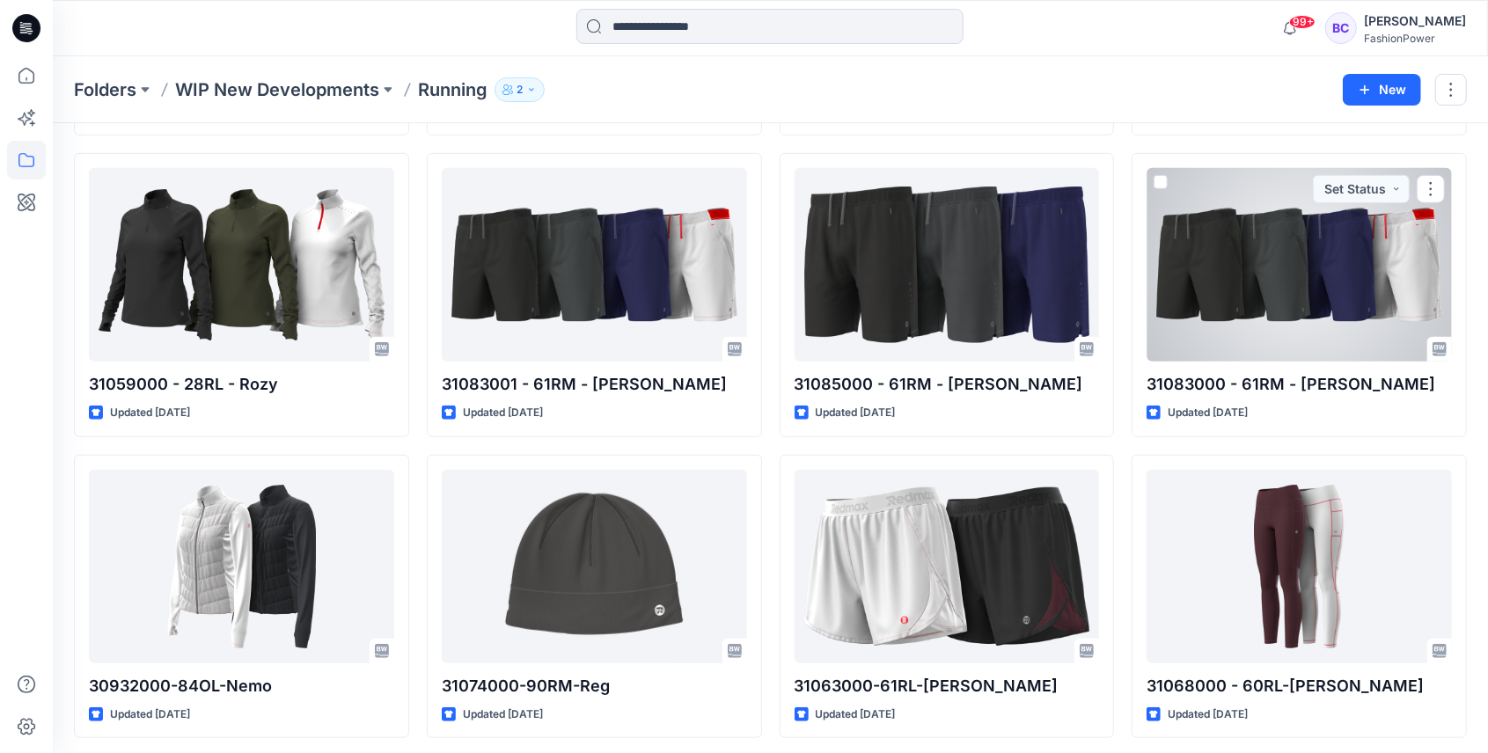
click at [1255, 271] on div at bounding box center [1299, 265] width 305 height 194
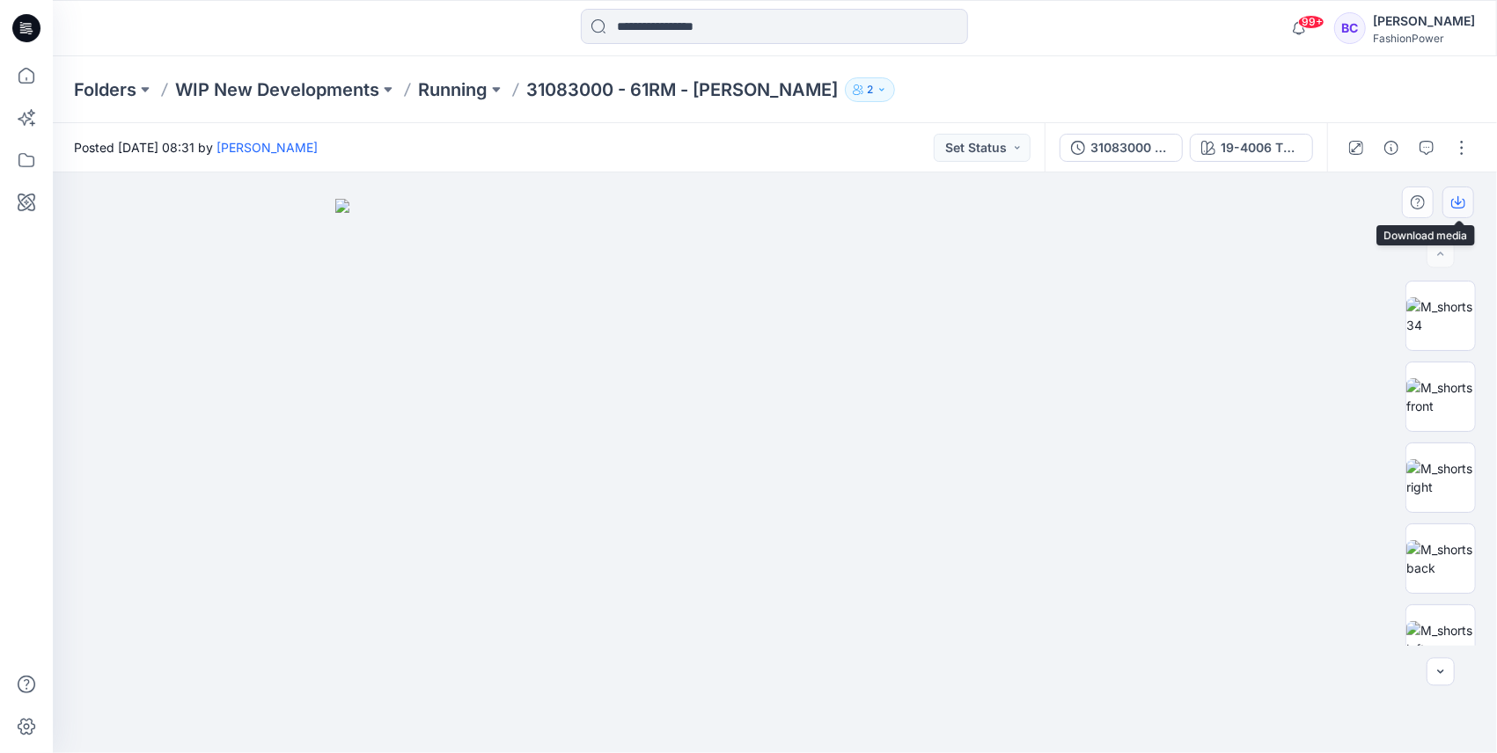
click at [1456, 212] on button "button" at bounding box center [1458, 203] width 32 height 32
click at [463, 89] on p "Running" at bounding box center [453, 89] width 70 height 25
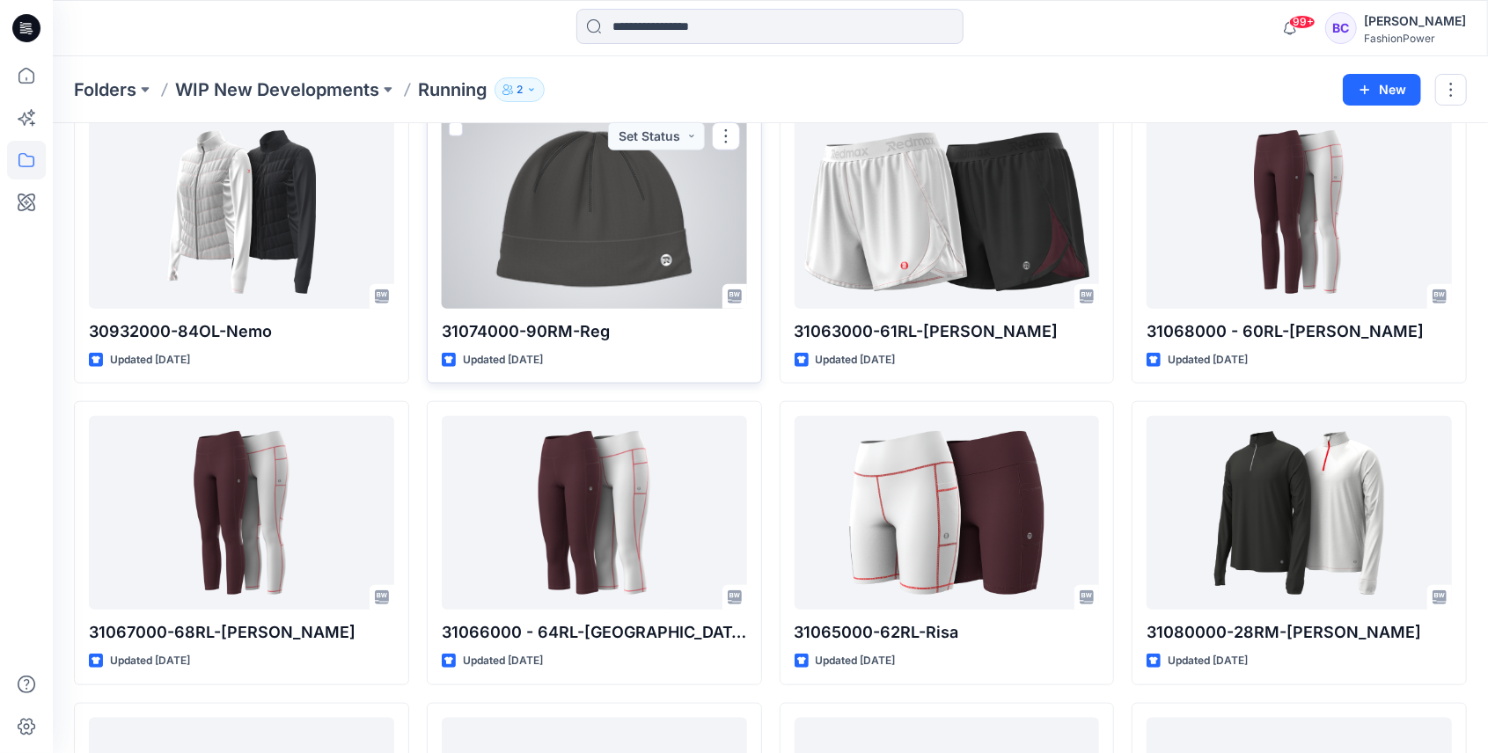
scroll to position [762, 0]
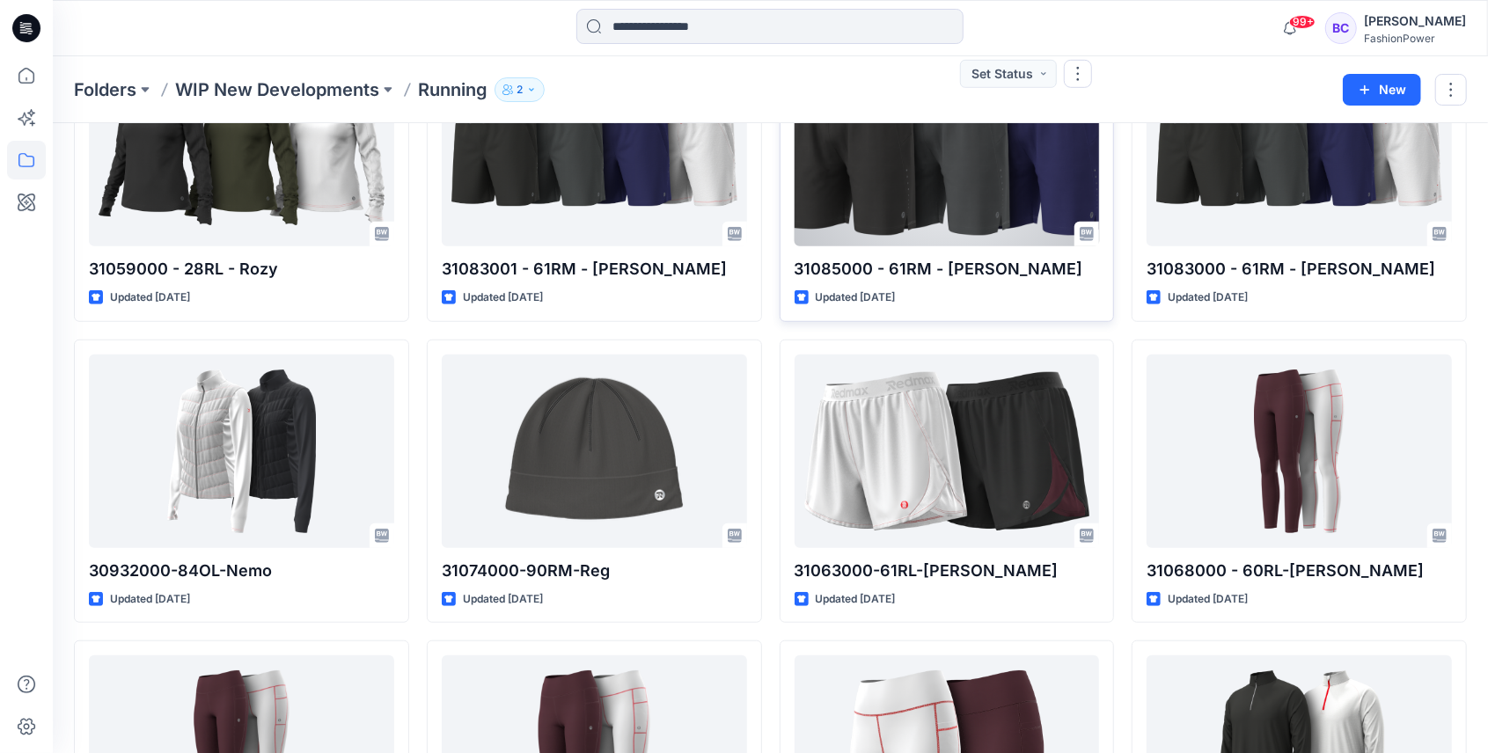
click at [1009, 211] on div at bounding box center [947, 150] width 305 height 194
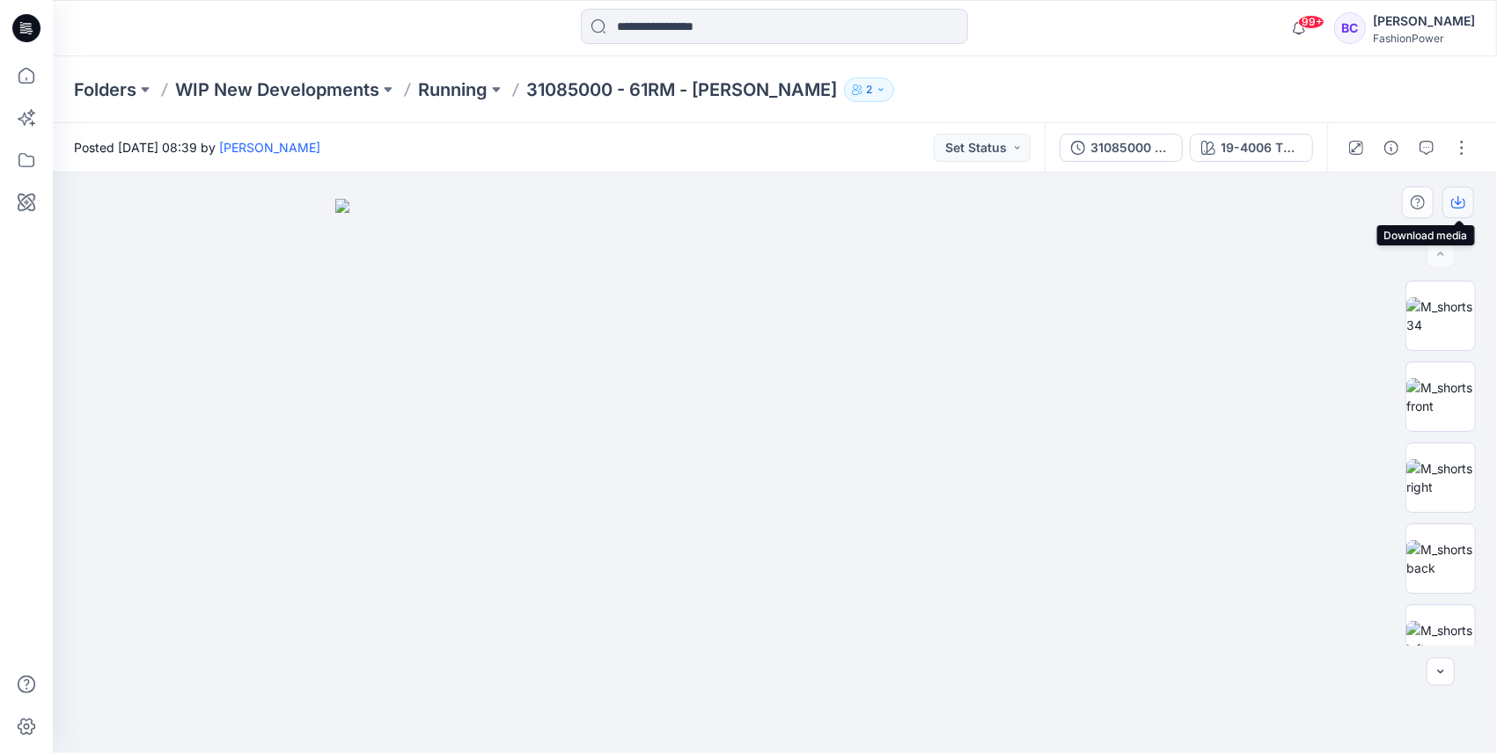
click at [1457, 201] on icon "button" at bounding box center [1458, 202] width 14 height 14
